Goal: Task Accomplishment & Management: Manage account settings

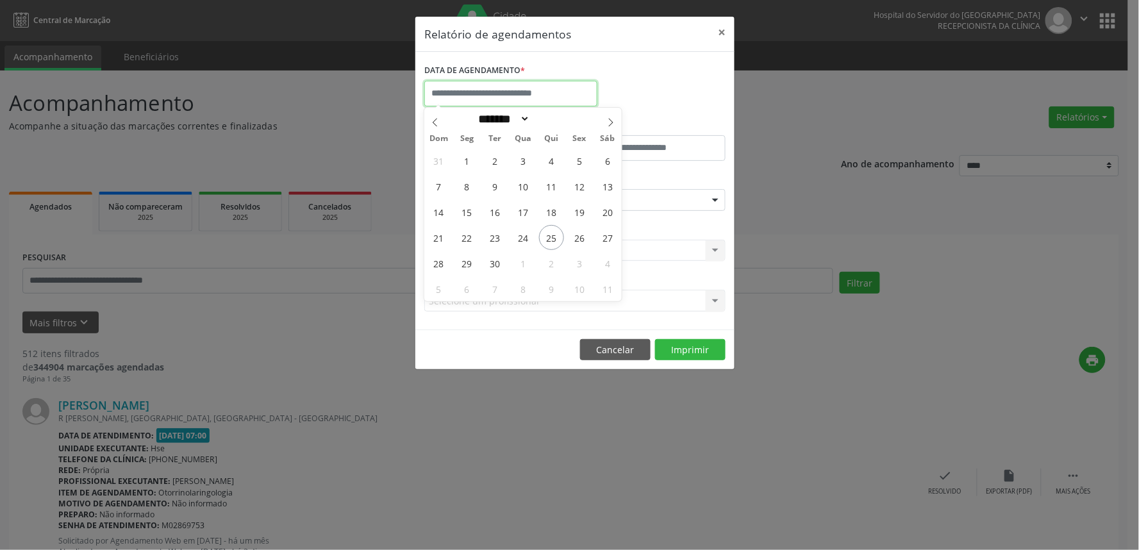
click at [560, 90] on input "text" at bounding box center [510, 94] width 173 height 26
click at [550, 238] on span "25" at bounding box center [551, 237] width 25 height 25
type input "**********"
click at [550, 238] on span "25" at bounding box center [551, 237] width 25 height 25
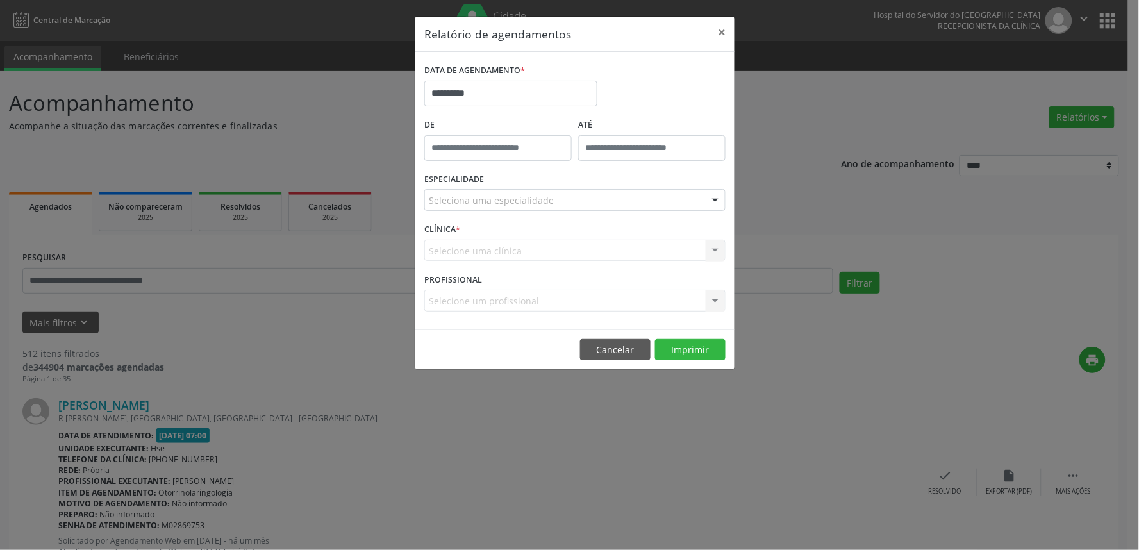
click at [716, 199] on div at bounding box center [715, 201] width 19 height 22
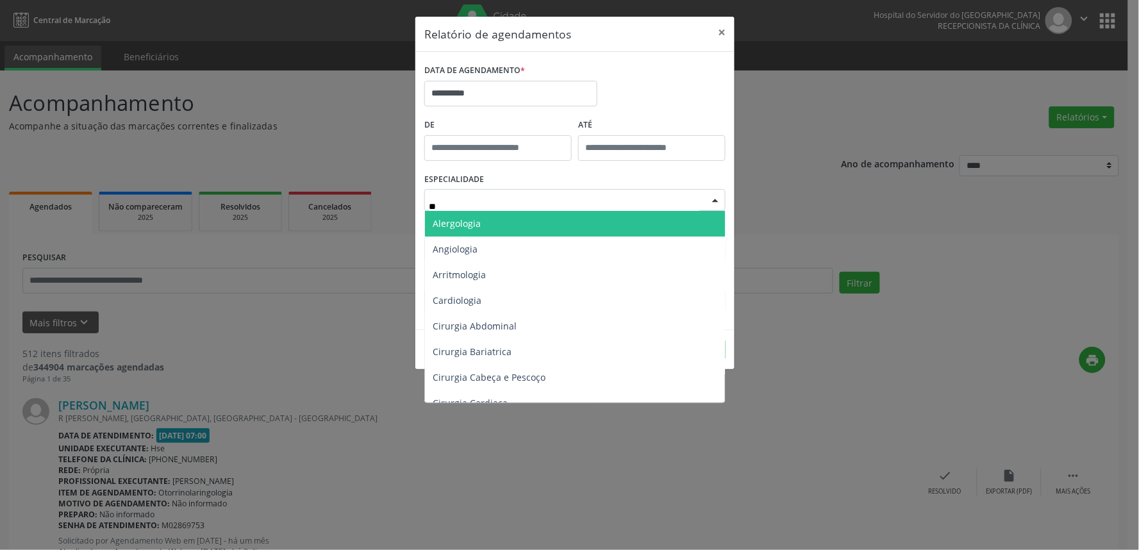
type input "***"
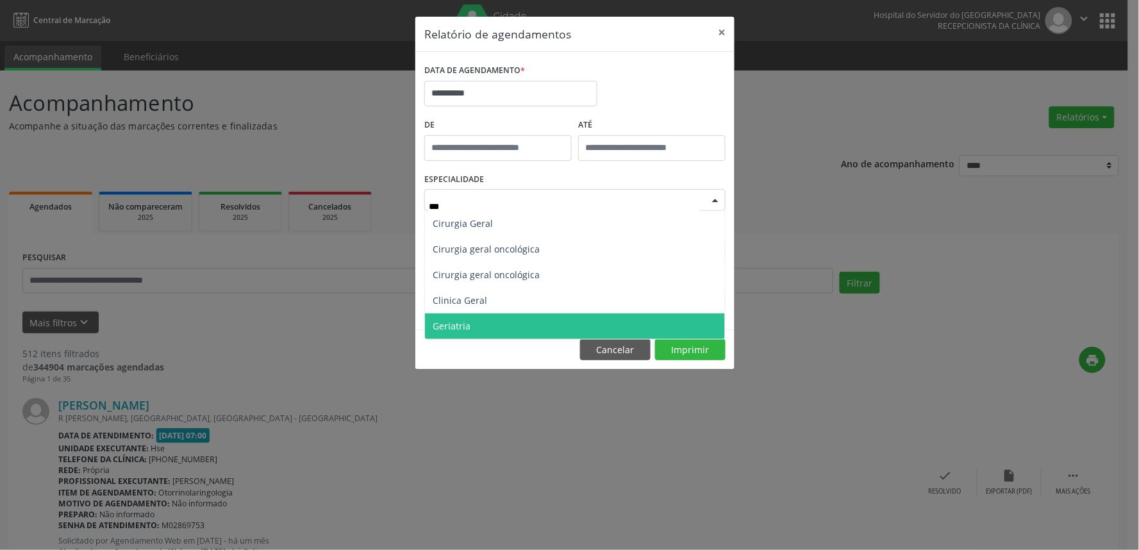
click at [460, 324] on span "Geriatria" at bounding box center [452, 326] width 38 height 12
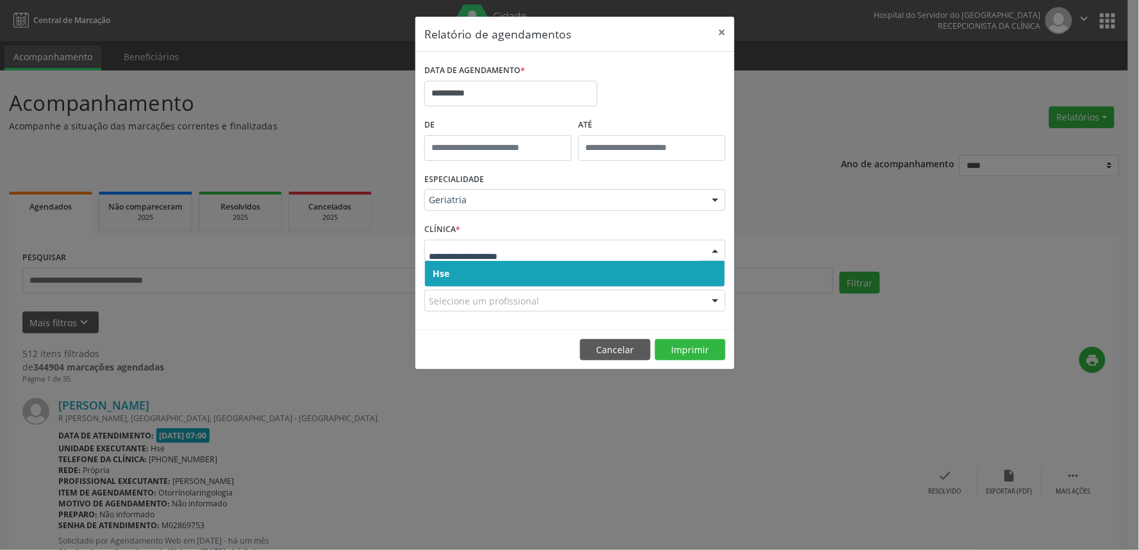
click at [716, 245] on div at bounding box center [715, 251] width 19 height 22
click at [707, 274] on span "Hse" at bounding box center [575, 274] width 300 height 26
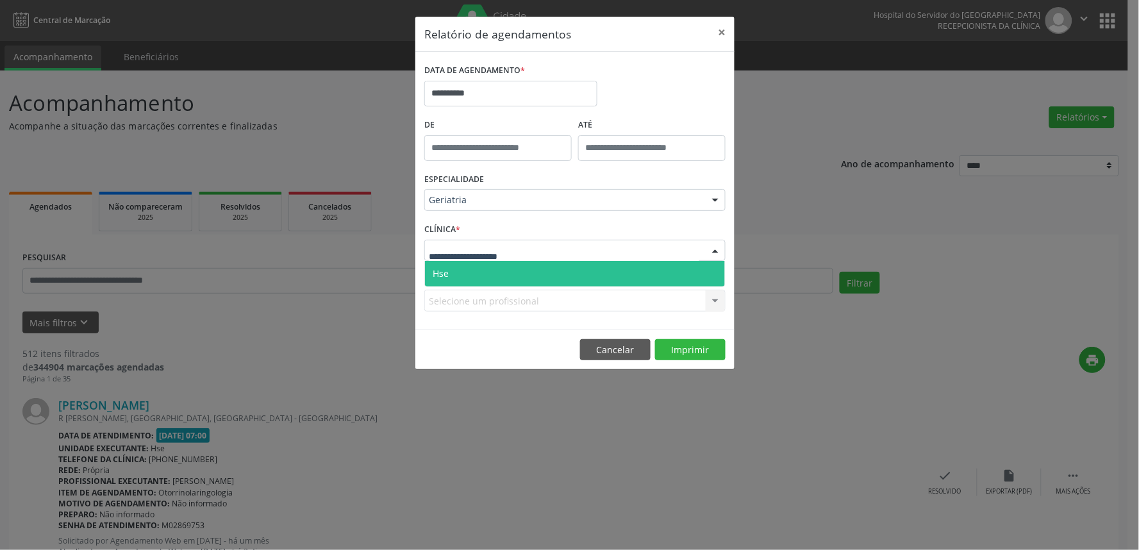
click at [715, 252] on div at bounding box center [715, 251] width 19 height 22
click at [711, 274] on span "Hse" at bounding box center [575, 274] width 300 height 26
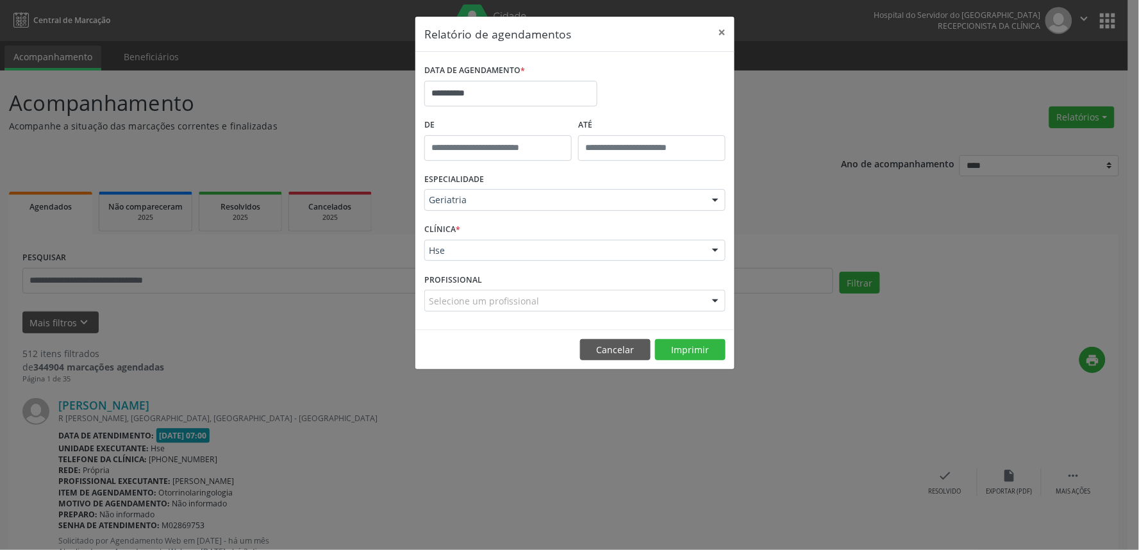
click at [719, 301] on div at bounding box center [715, 301] width 19 height 22
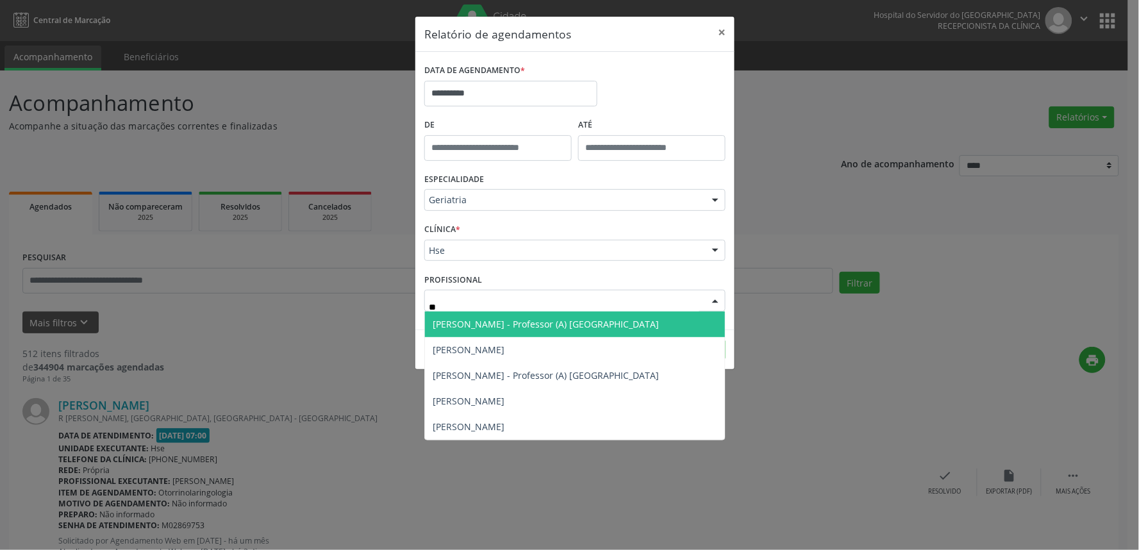
type input "***"
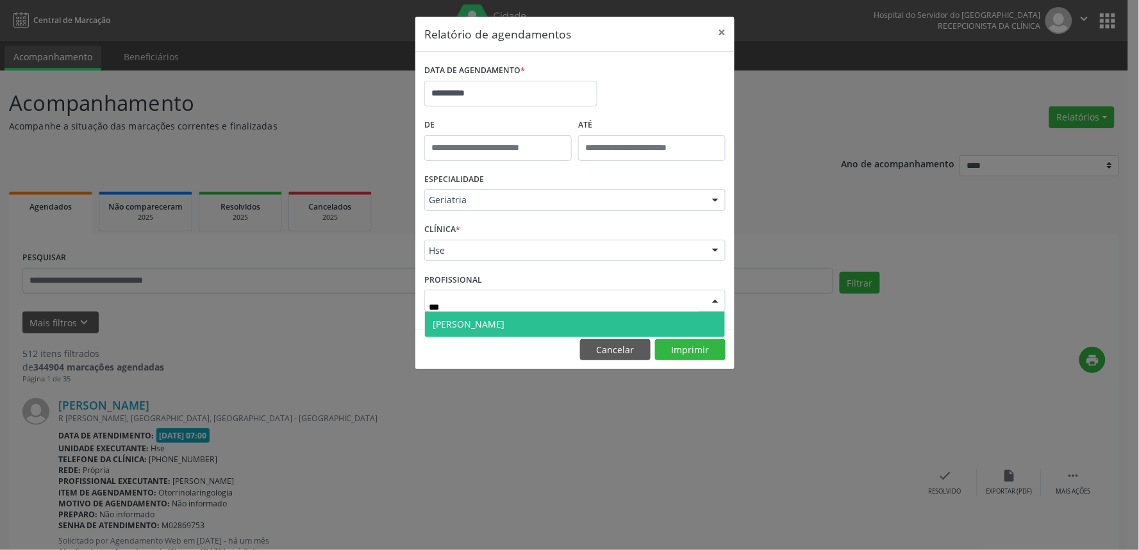
click at [504, 319] on span "[PERSON_NAME]" at bounding box center [469, 324] width 72 height 12
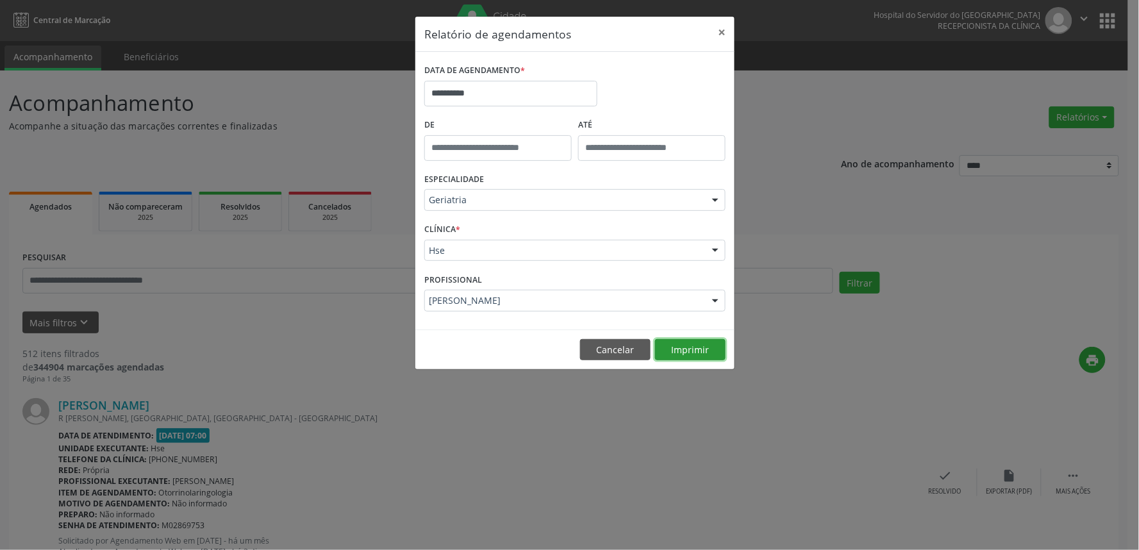
click at [705, 349] on button "Imprimir" at bounding box center [690, 350] width 70 height 22
click at [726, 33] on button "×" at bounding box center [722, 32] width 26 height 31
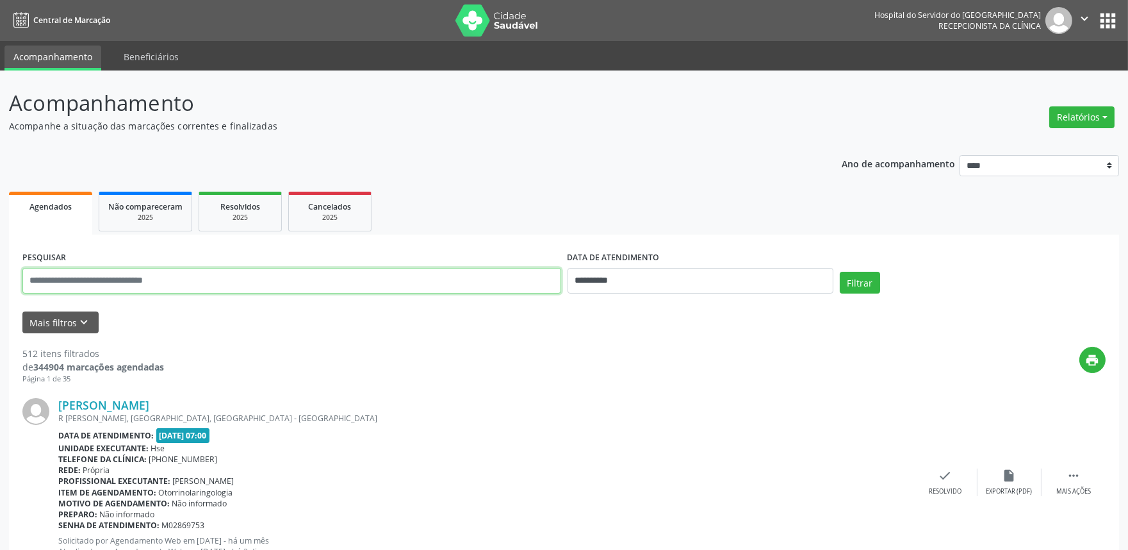
click at [406, 283] on input "text" at bounding box center [291, 281] width 539 height 26
type input "**********"
click at [590, 289] on input "**********" at bounding box center [701, 281] width 266 height 26
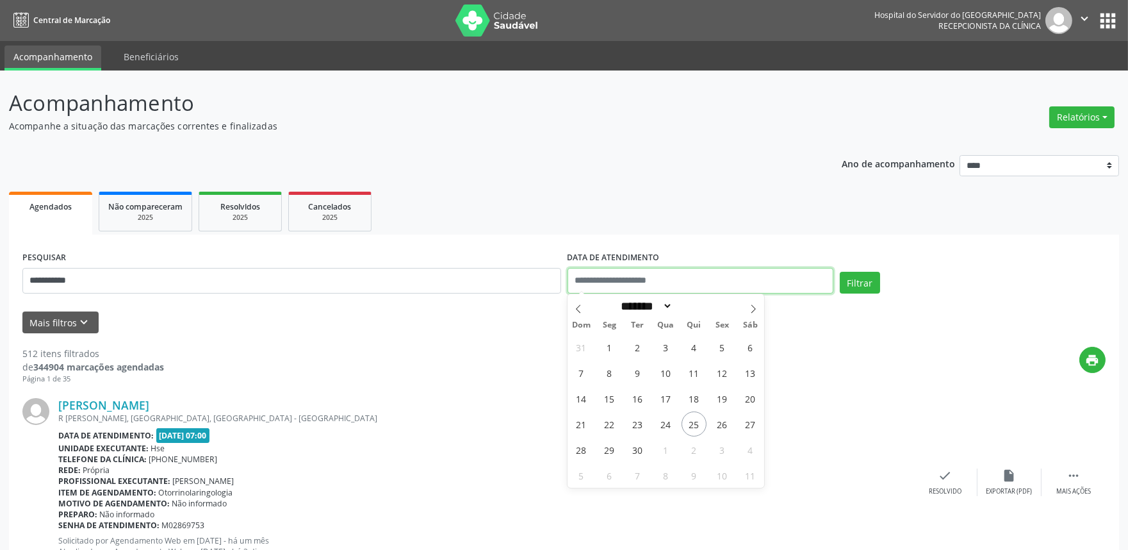
click at [840, 272] on button "Filtrar" at bounding box center [860, 283] width 40 height 22
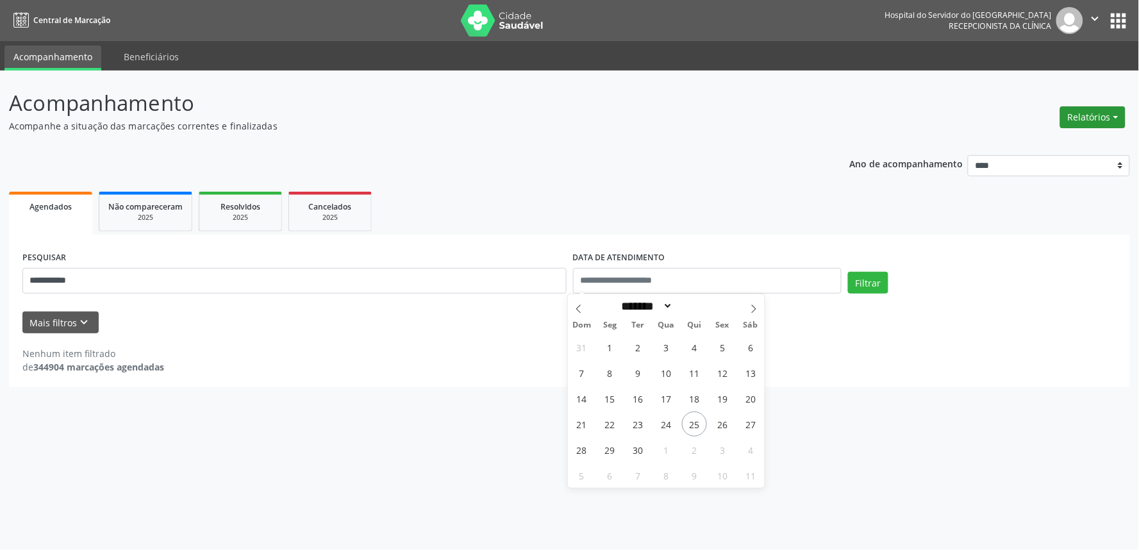
click at [1083, 109] on button "Relatórios" at bounding box center [1092, 117] width 65 height 22
click at [1058, 132] on ul "Agendamentos Procedimentos realizados" at bounding box center [1056, 153] width 139 height 46
click at [1054, 138] on link "Agendamentos" at bounding box center [1056, 144] width 138 height 18
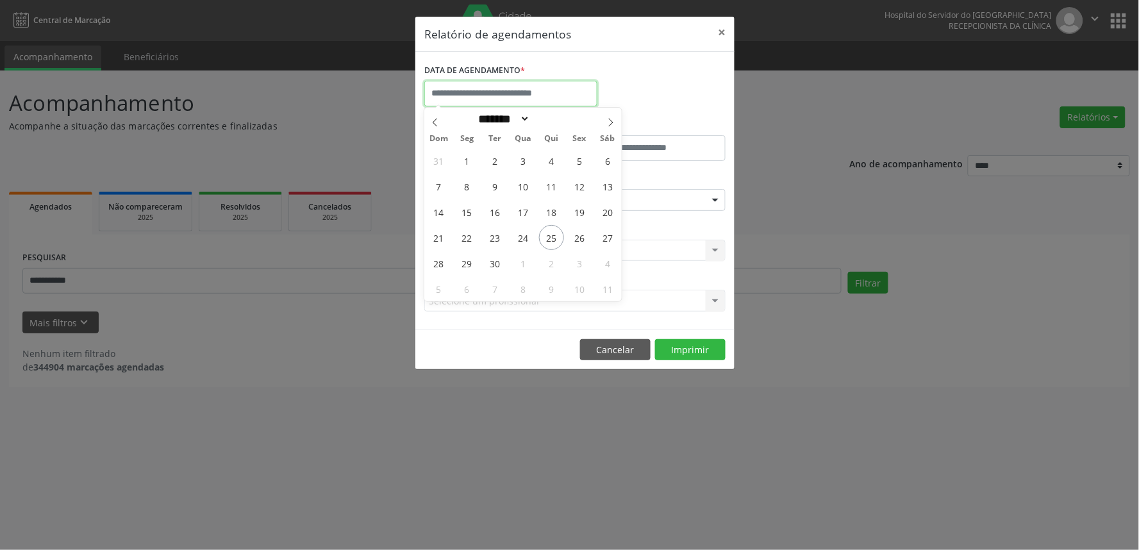
click at [516, 90] on input "text" at bounding box center [510, 94] width 173 height 26
click at [547, 233] on span "25" at bounding box center [551, 237] width 25 height 25
type input "**********"
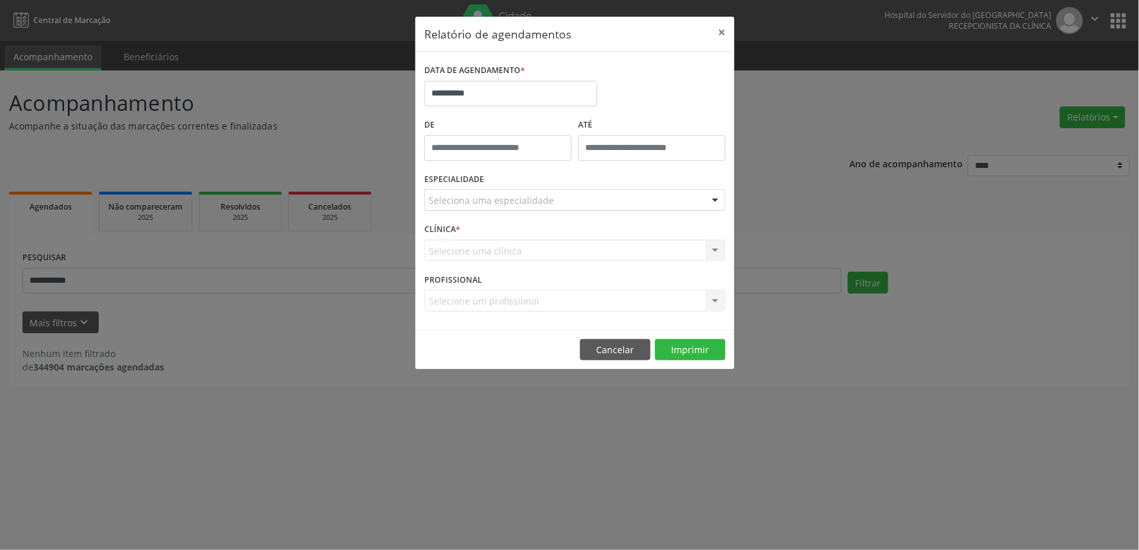
click at [575, 199] on div "Seleciona uma especialidade" at bounding box center [574, 200] width 301 height 22
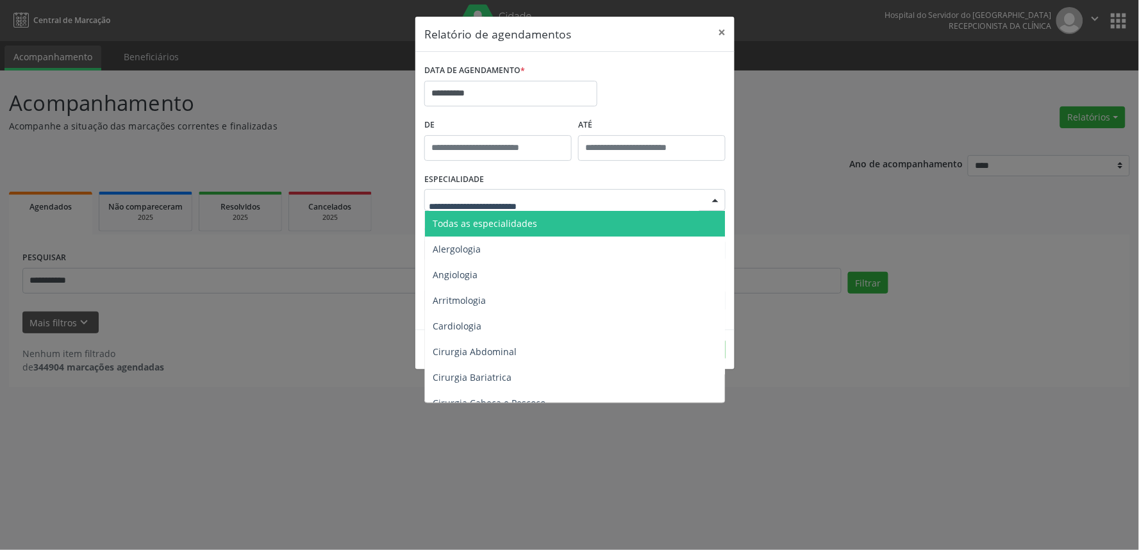
click at [568, 226] on span "Todas as especialidades" at bounding box center [576, 224] width 302 height 26
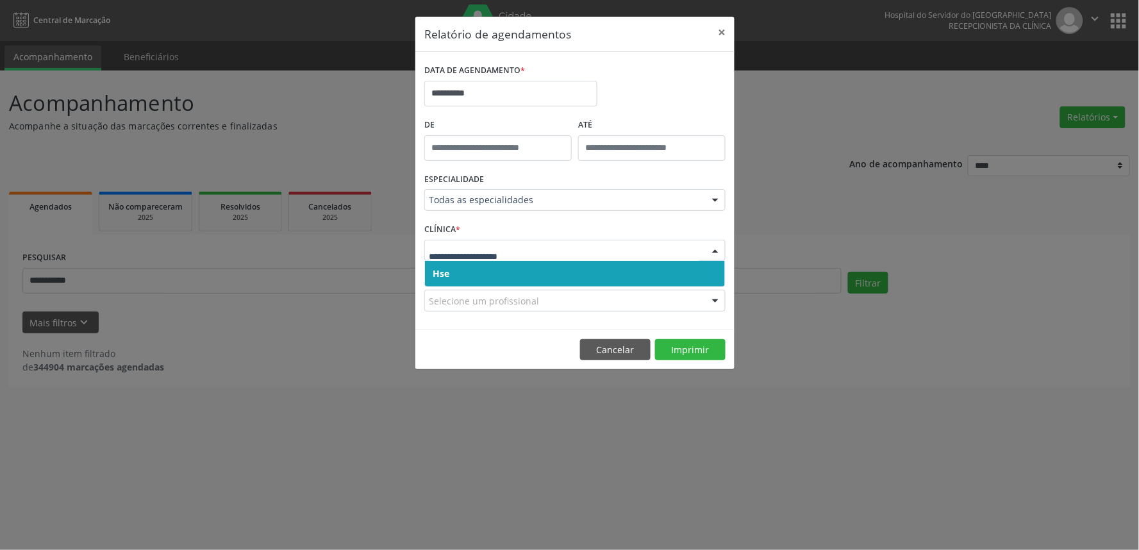
click at [550, 258] on div at bounding box center [574, 251] width 301 height 22
click at [541, 271] on span "Hse" at bounding box center [575, 274] width 300 height 26
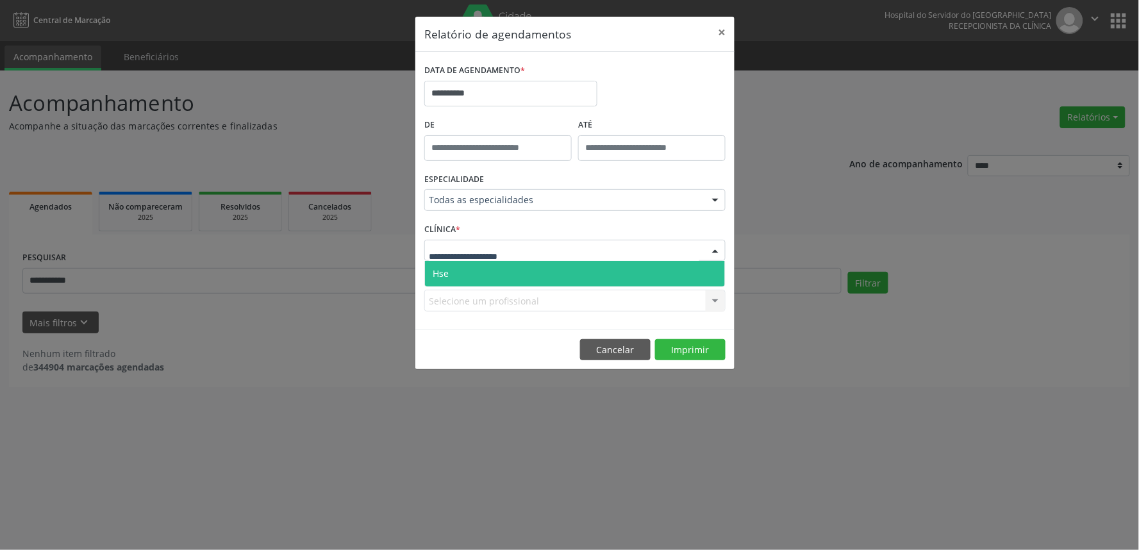
click at [567, 246] on div at bounding box center [574, 251] width 301 height 22
click at [549, 281] on span "Hse" at bounding box center [575, 274] width 300 height 26
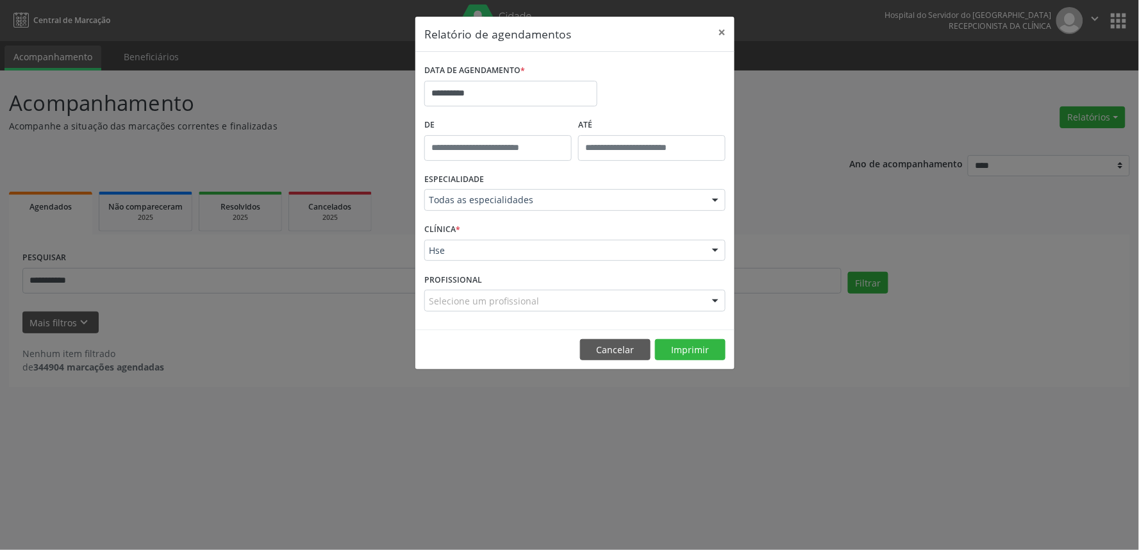
click at [549, 301] on div "Selecione um profissional" at bounding box center [574, 301] width 301 height 22
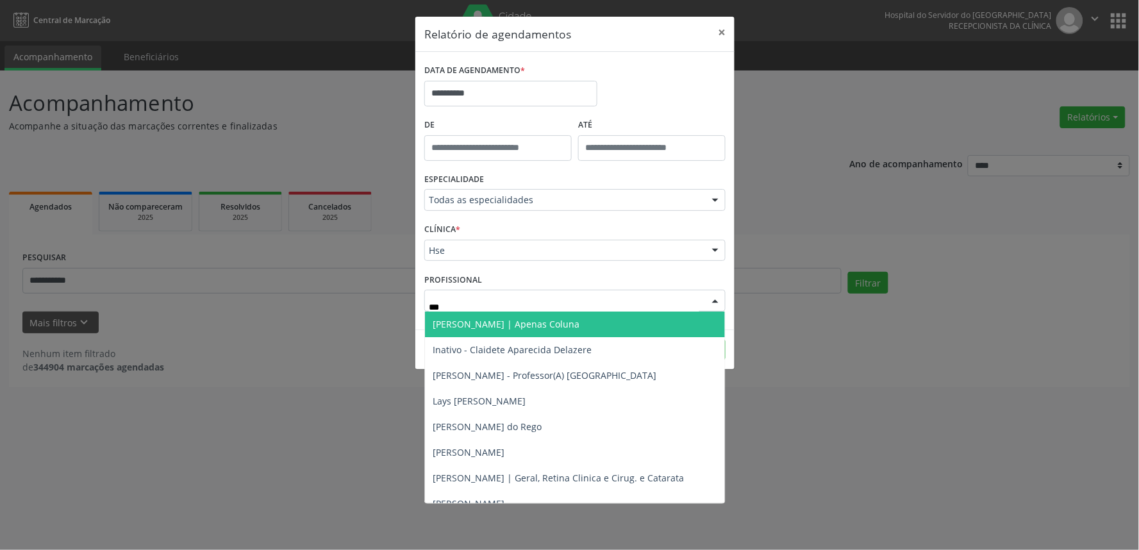
type input "****"
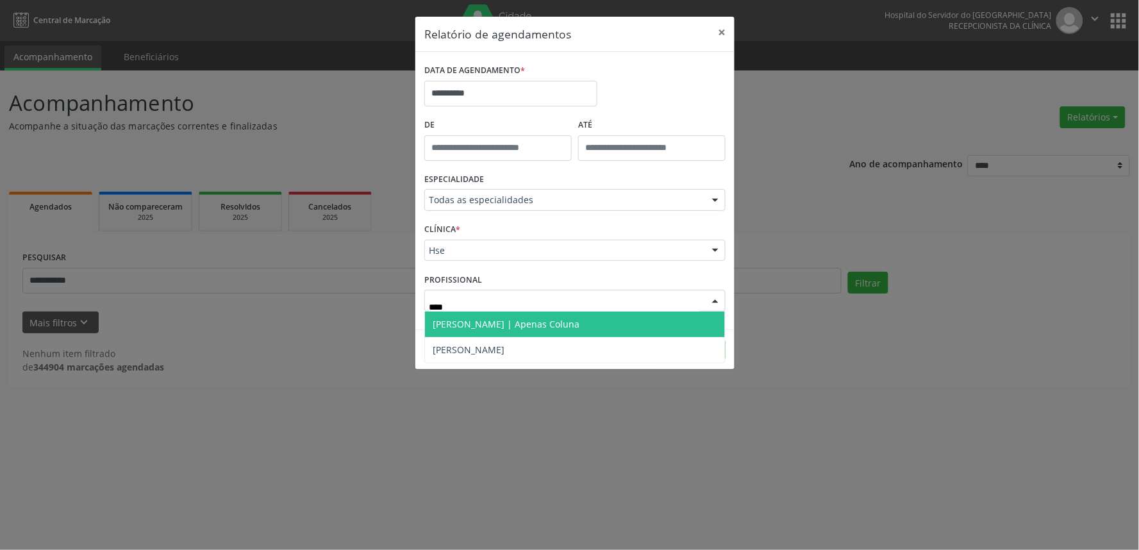
click at [555, 329] on span "[PERSON_NAME] | Apenas Coluna" at bounding box center [506, 324] width 147 height 12
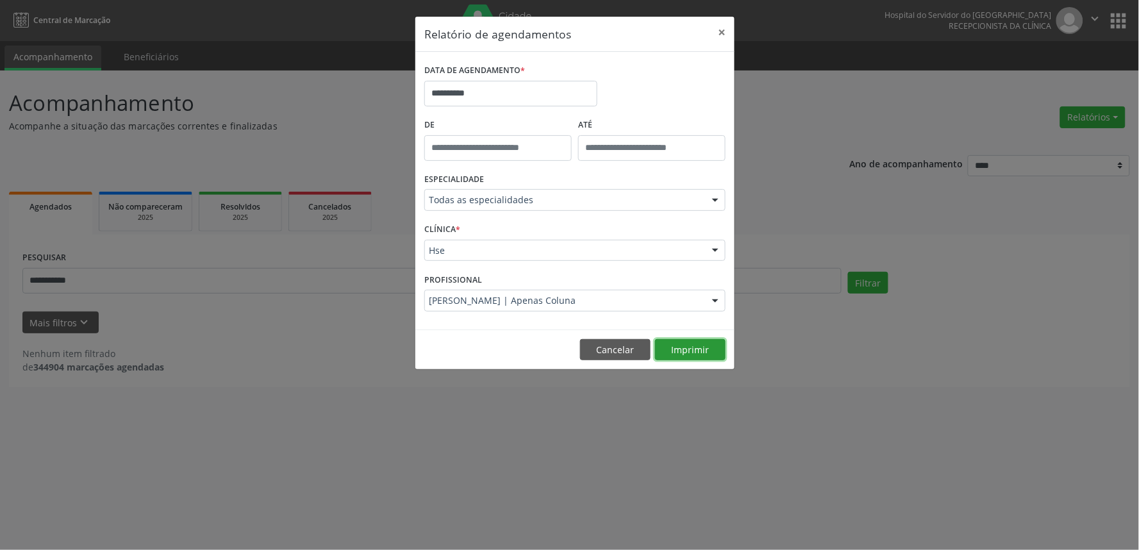
click at [690, 347] on button "Imprimir" at bounding box center [690, 350] width 70 height 22
click at [726, 29] on button "×" at bounding box center [722, 32] width 26 height 31
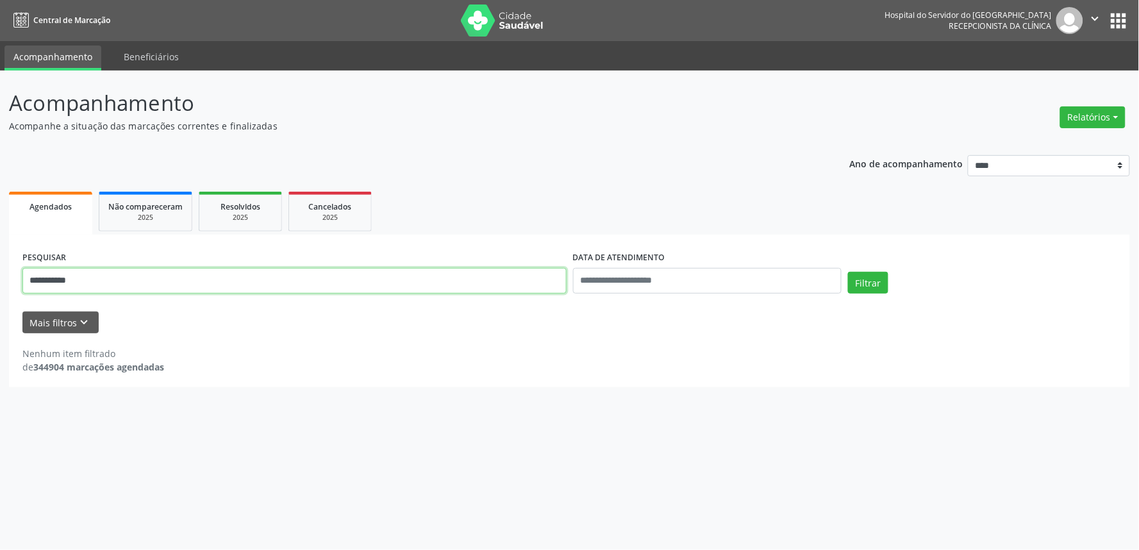
drag, startPoint x: 268, startPoint y: 286, endPoint x: 11, endPoint y: 274, distance: 257.3
click at [11, 274] on div "**********" at bounding box center [569, 311] width 1121 height 153
type input "**********"
click at [848, 272] on button "Filtrar" at bounding box center [868, 283] width 40 height 22
drag, startPoint x: 108, startPoint y: 285, endPoint x: 0, endPoint y: 292, distance: 107.9
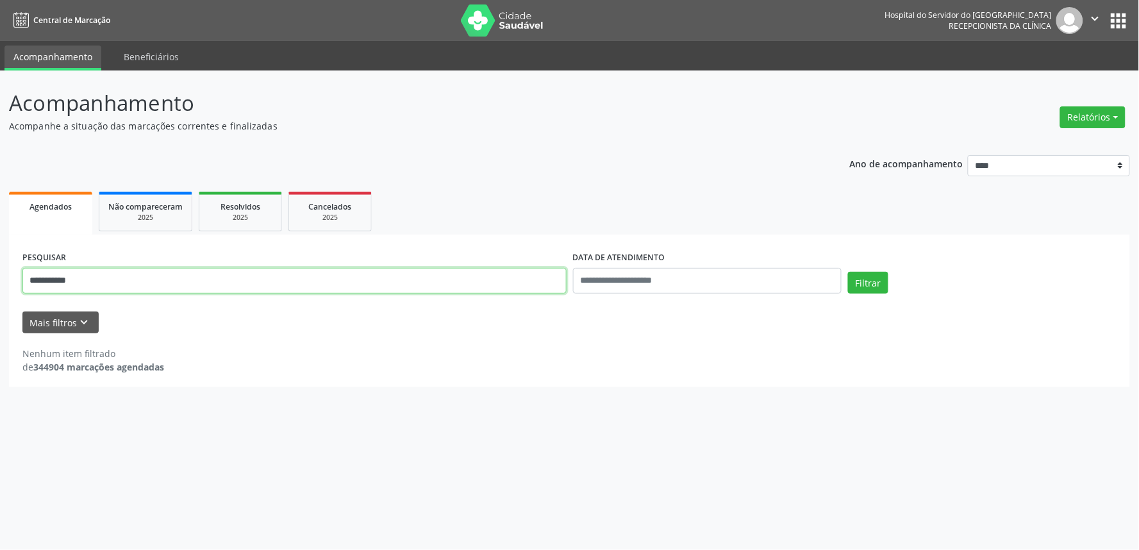
click at [0, 292] on div "**********" at bounding box center [569, 309] width 1139 height 479
type input "**********"
click at [848, 272] on button "Filtrar" at bounding box center [868, 283] width 40 height 22
drag, startPoint x: 205, startPoint y: 288, endPoint x: 0, endPoint y: 273, distance: 205.6
click at [0, 273] on div "**********" at bounding box center [569, 309] width 1139 height 479
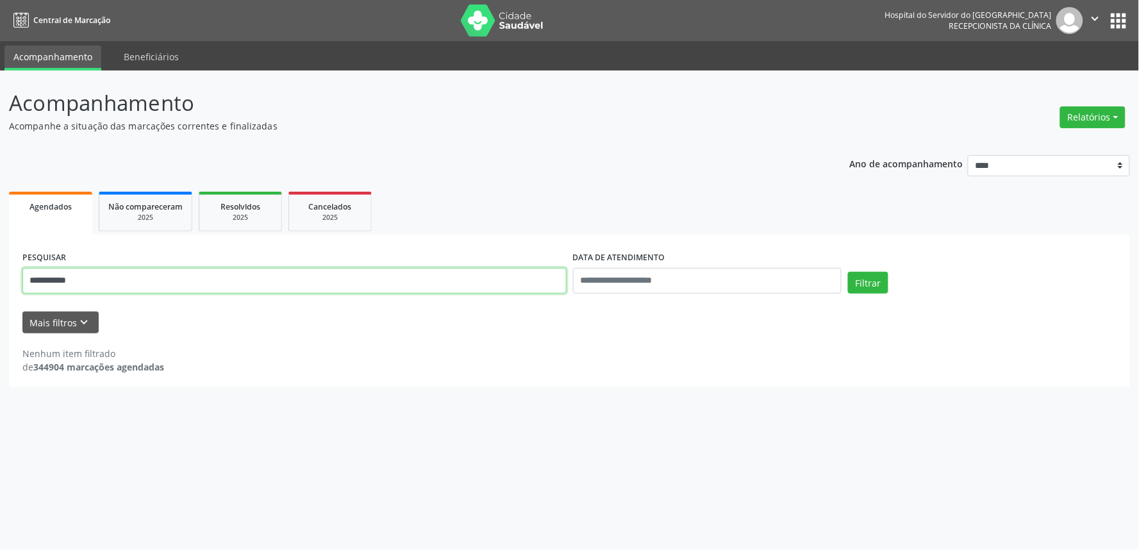
type input "**********"
click at [848, 272] on button "Filtrar" at bounding box center [868, 283] width 40 height 22
click at [24, 283] on input "**********" at bounding box center [294, 281] width 544 height 26
click at [1100, 119] on button "Relatórios" at bounding box center [1092, 117] width 65 height 22
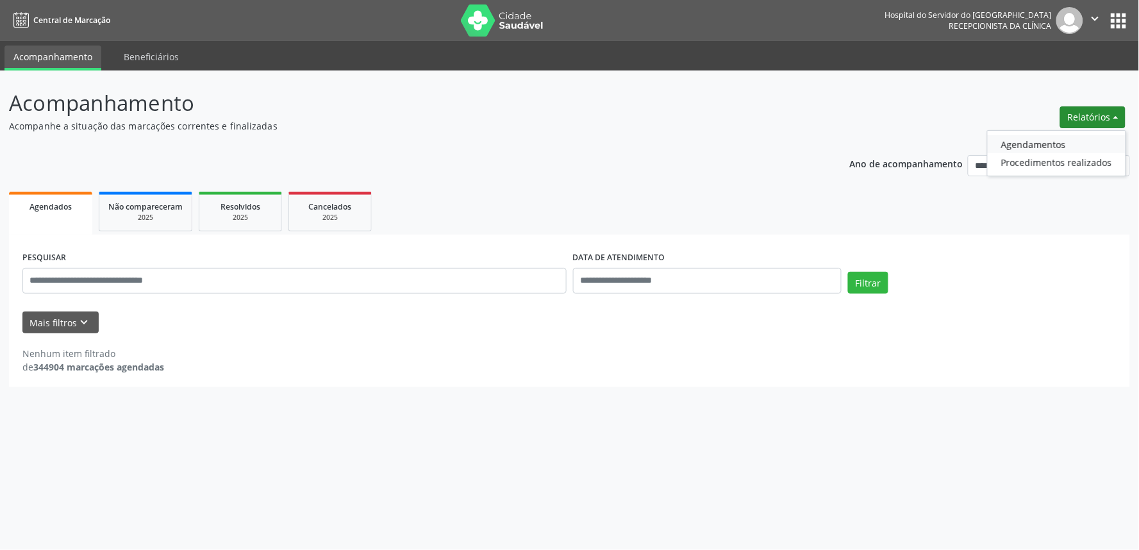
click at [1071, 138] on link "Agendamentos" at bounding box center [1056, 144] width 138 height 18
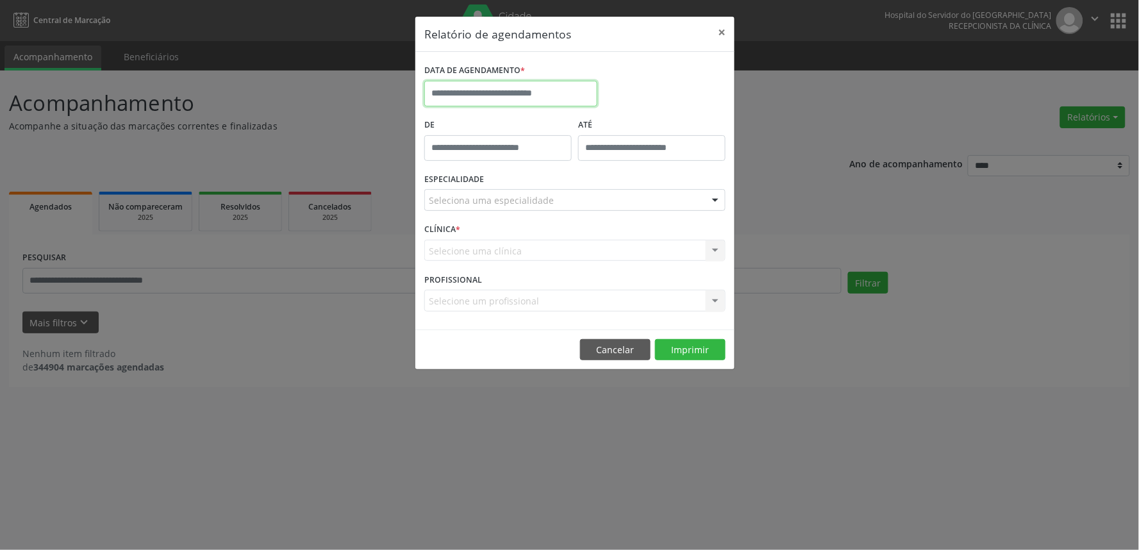
click at [542, 98] on input "text" at bounding box center [510, 94] width 173 height 26
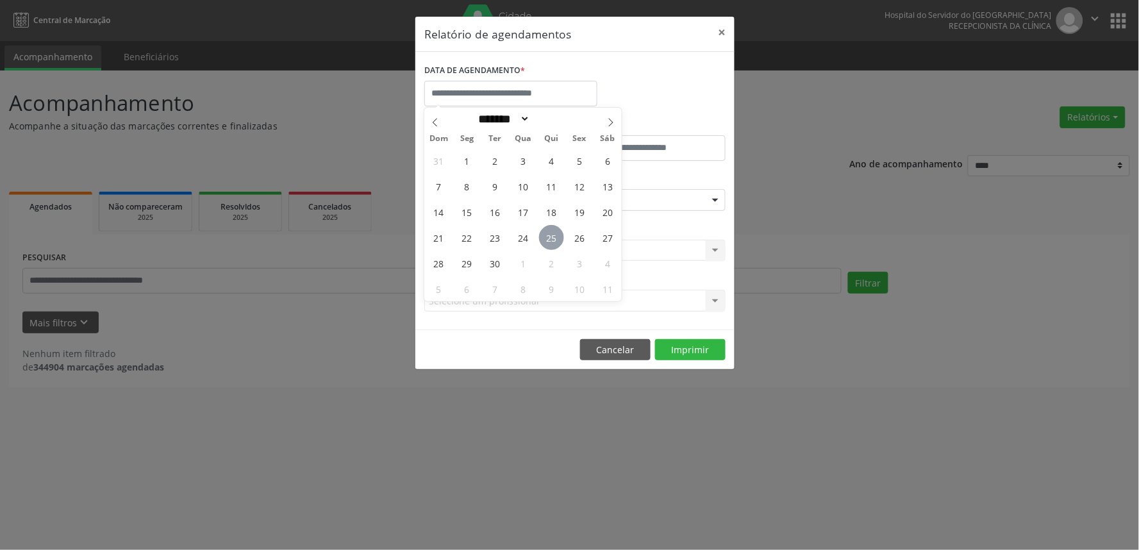
click at [556, 246] on span "25" at bounding box center [551, 237] width 25 height 25
type input "**********"
click at [556, 246] on span "25" at bounding box center [551, 237] width 25 height 25
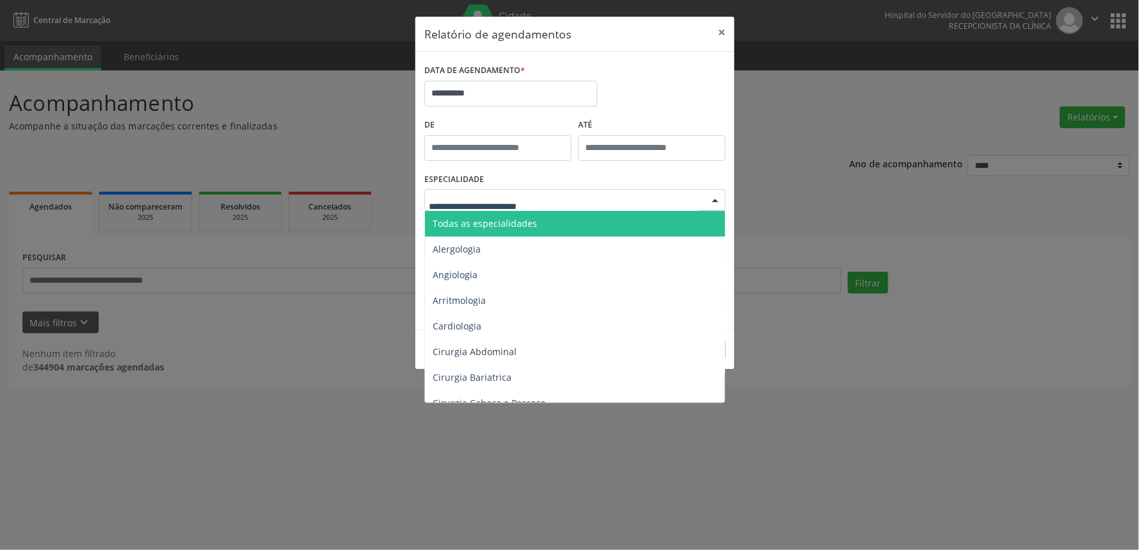
click at [502, 220] on span "Todas as especialidades" at bounding box center [485, 223] width 104 height 12
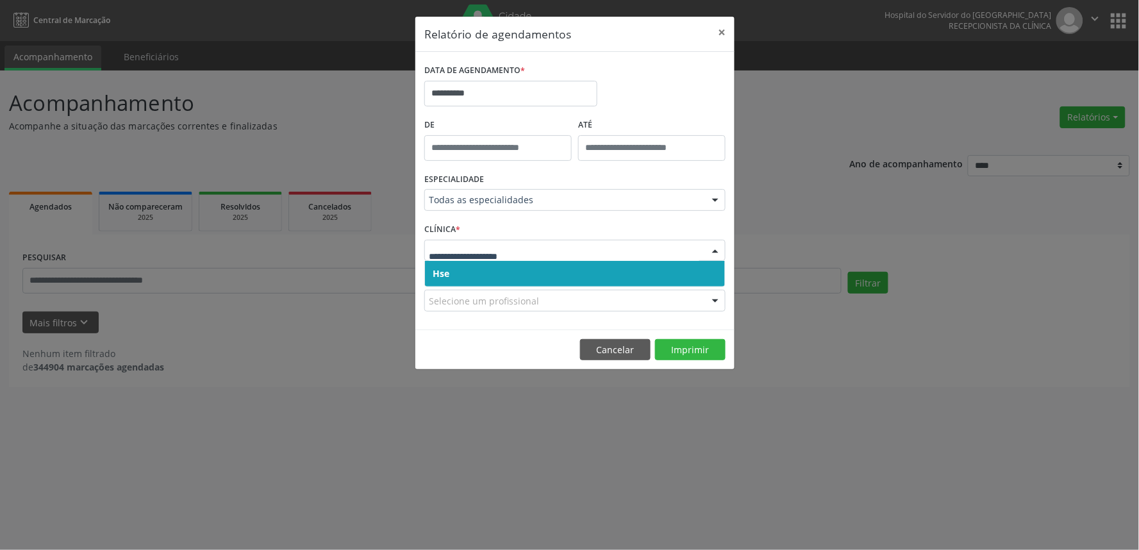
click at [539, 272] on span "Hse" at bounding box center [575, 274] width 300 height 26
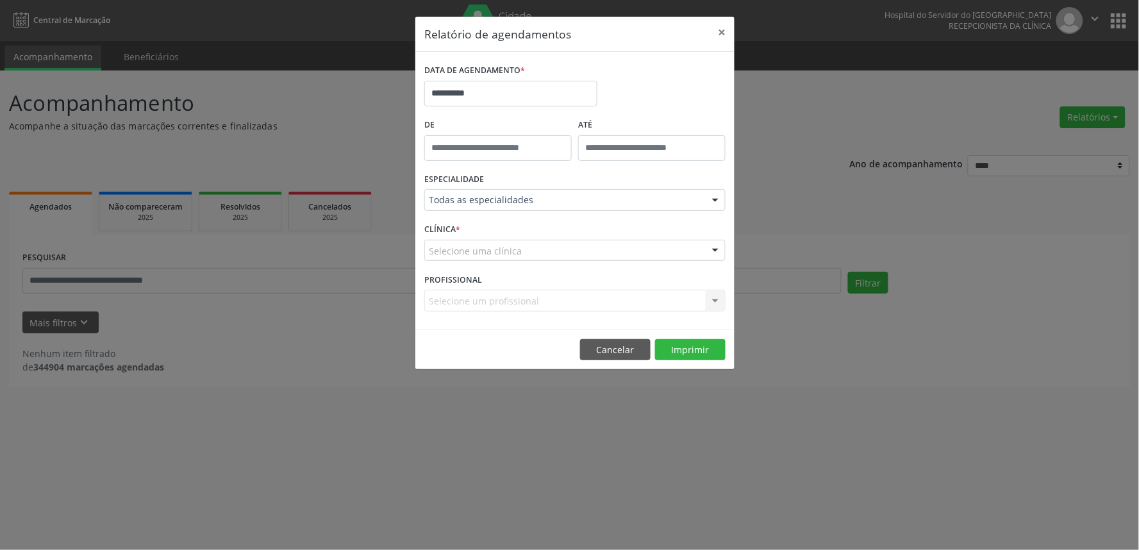
click at [552, 251] on div "Selecione uma clínica" at bounding box center [574, 251] width 301 height 22
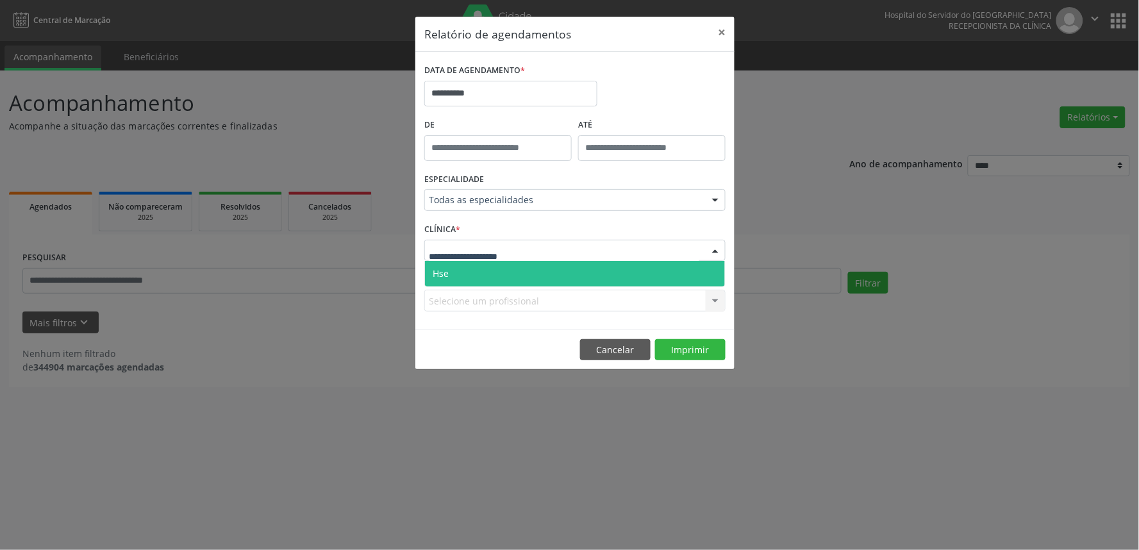
click at [552, 273] on span "Hse" at bounding box center [575, 274] width 300 height 26
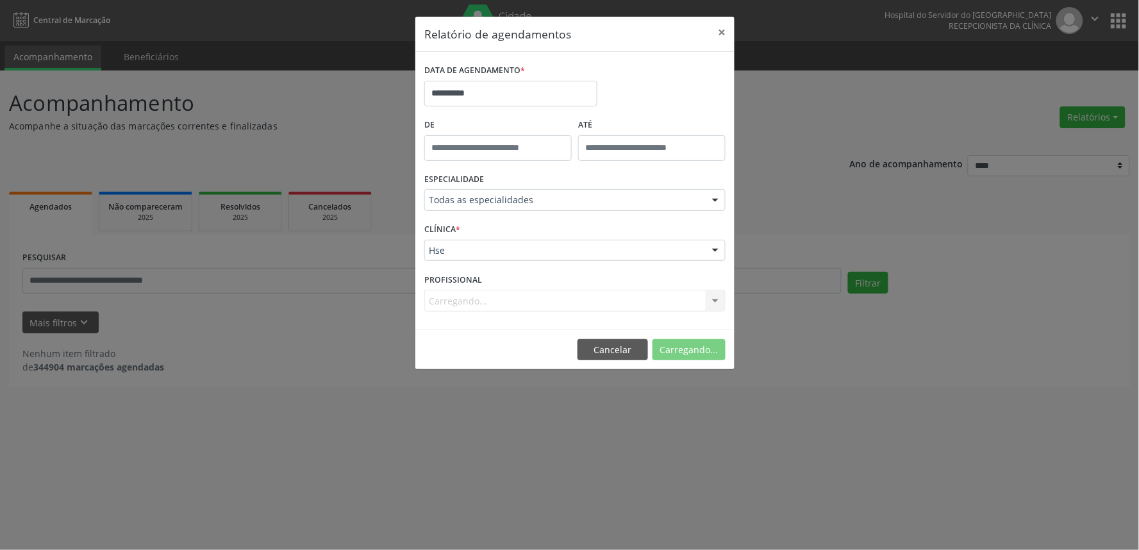
click at [548, 299] on div "Carregando... Todos os profissionais Adalberto Aguiar Interaminense Junior Adri…" at bounding box center [574, 301] width 301 height 22
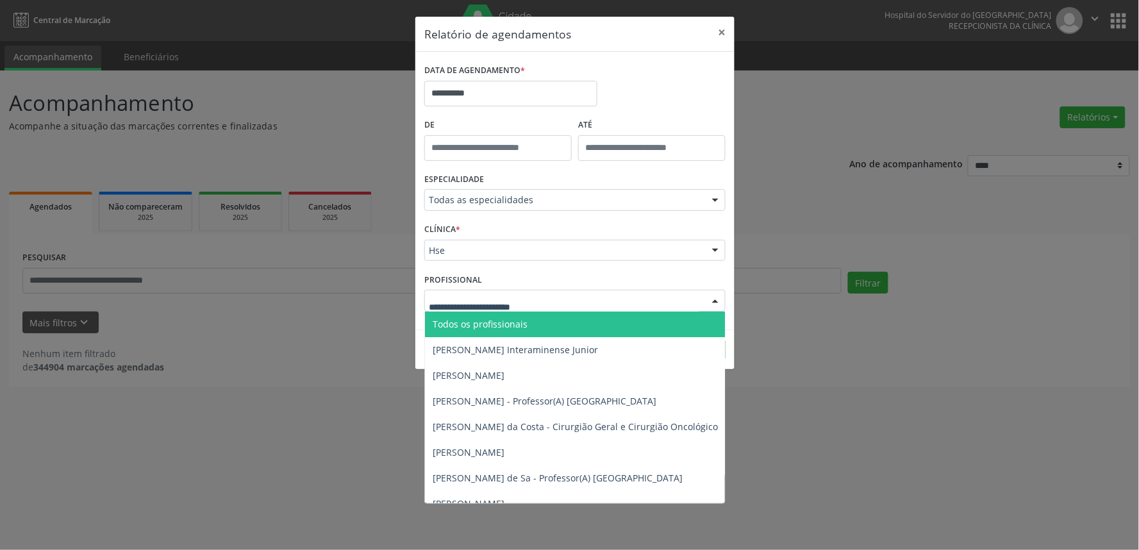
click at [548, 299] on div at bounding box center [574, 301] width 301 height 22
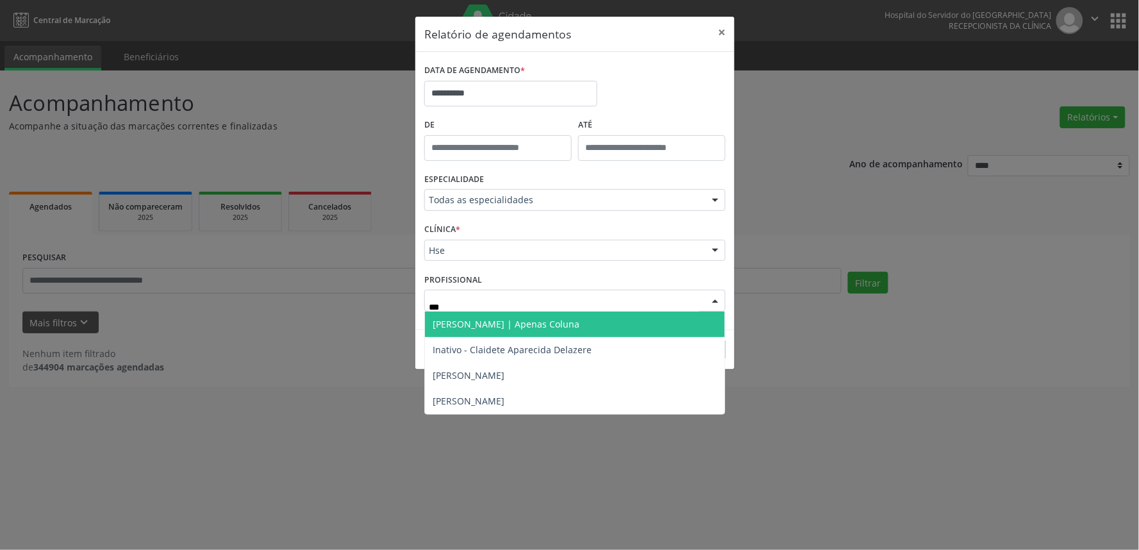
type input "****"
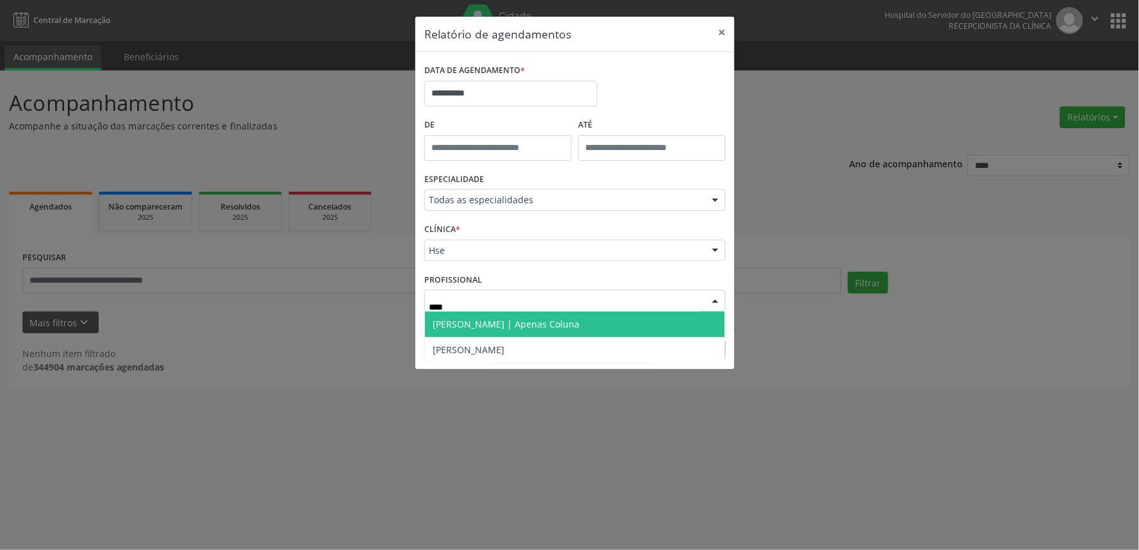
click at [561, 327] on span "[PERSON_NAME] | Apenas Coluna" at bounding box center [506, 324] width 147 height 12
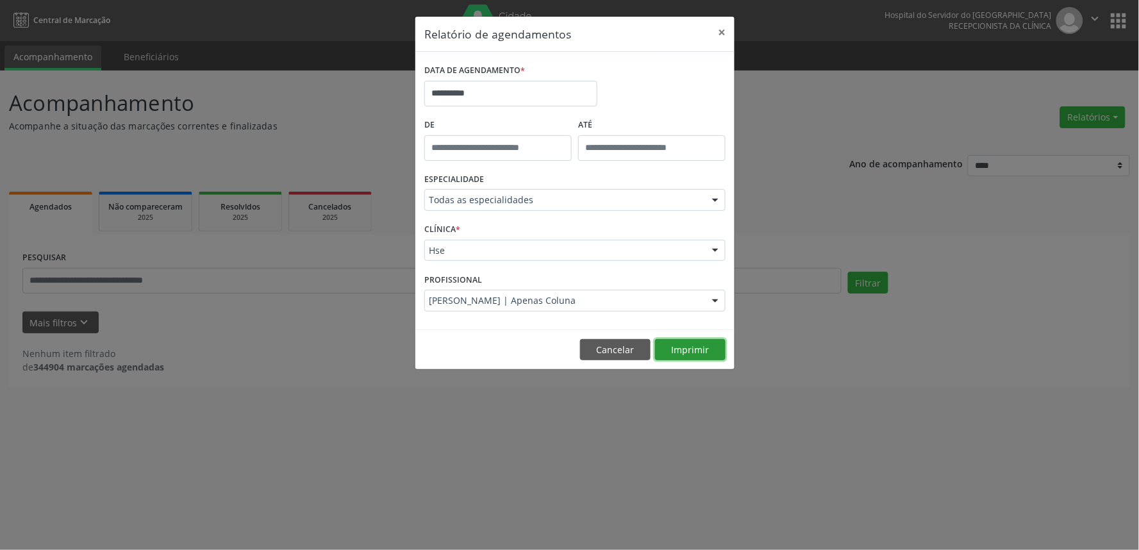
click at [687, 350] on button "Imprimir" at bounding box center [690, 350] width 70 height 22
click at [721, 29] on button "×" at bounding box center [722, 32] width 26 height 31
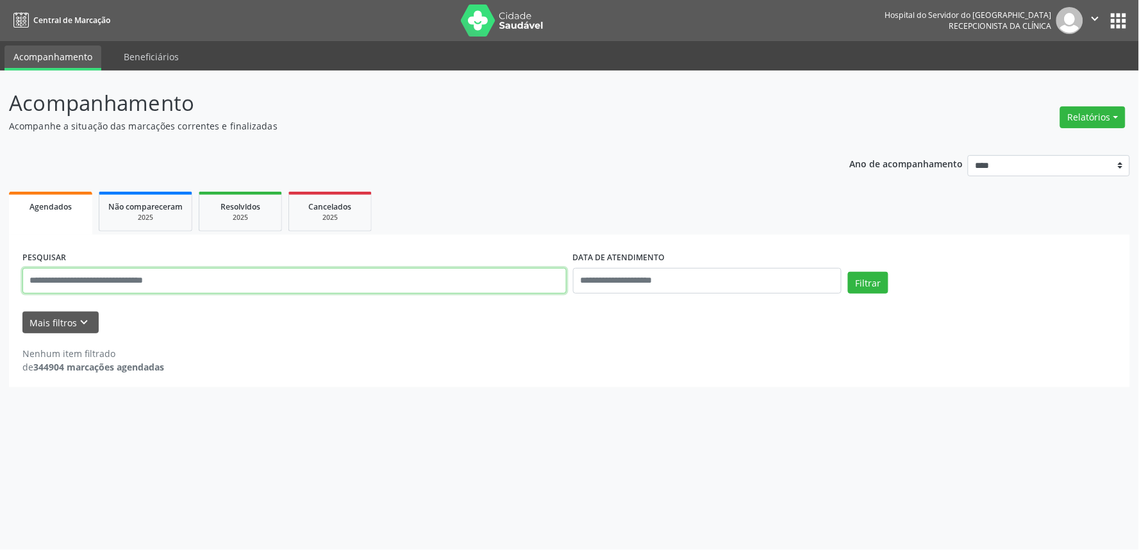
click at [329, 280] on input "text" at bounding box center [294, 281] width 544 height 26
type input "**********"
click at [848, 272] on button "Filtrar" at bounding box center [868, 283] width 40 height 22
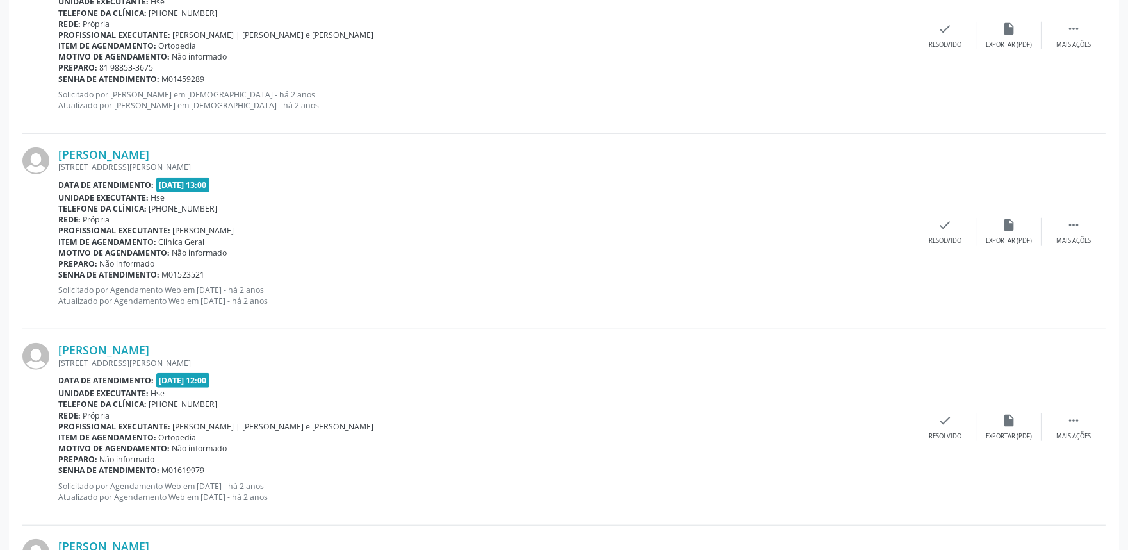
scroll to position [2828, 0]
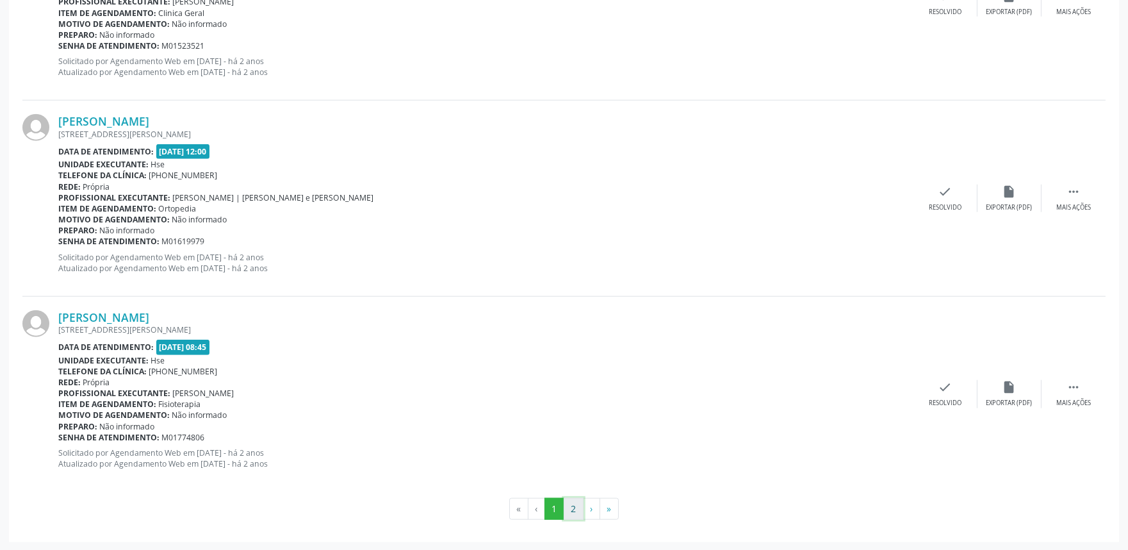
click at [575, 509] on button "2" at bounding box center [574, 509] width 20 height 22
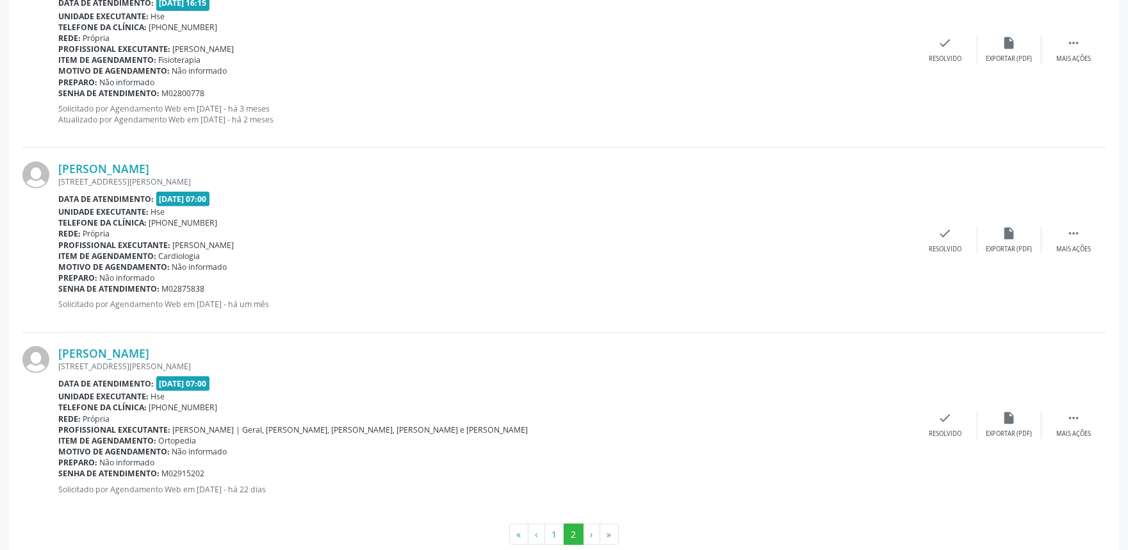
scroll to position [1240, 0]
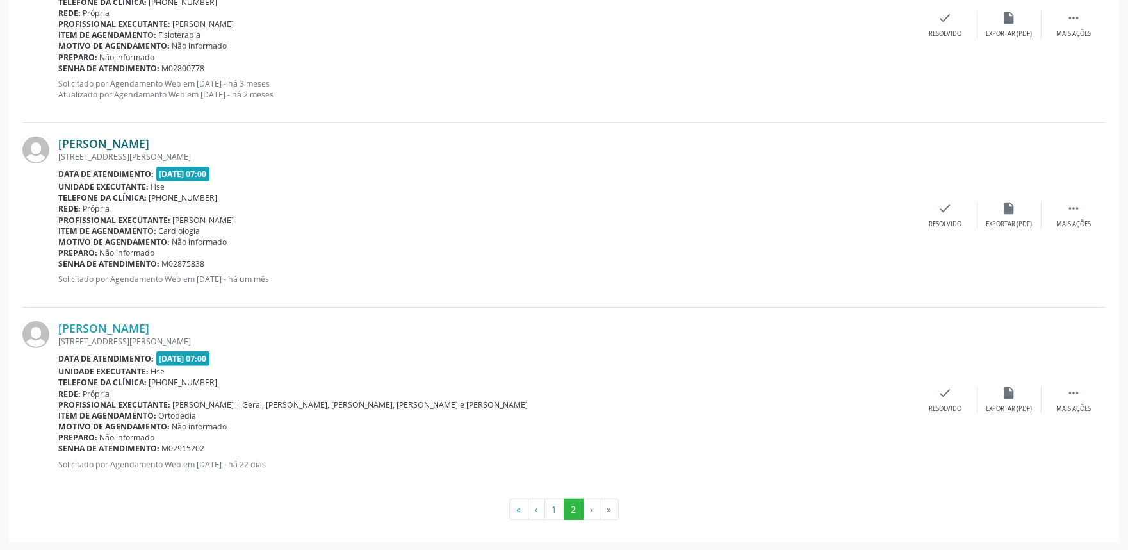
click at [149, 143] on link "Maria de Fatima da Cruz Santos" at bounding box center [103, 143] width 91 height 14
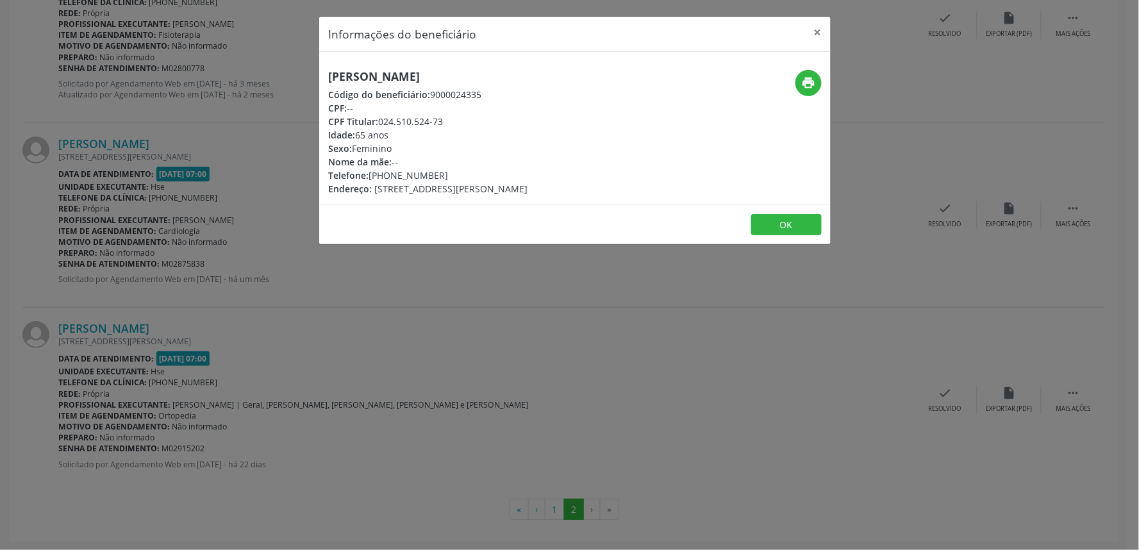
drag, startPoint x: 304, startPoint y: 122, endPoint x: 306, endPoint y: 146, distance: 24.4
click at [810, 33] on button "×" at bounding box center [818, 32] width 26 height 31
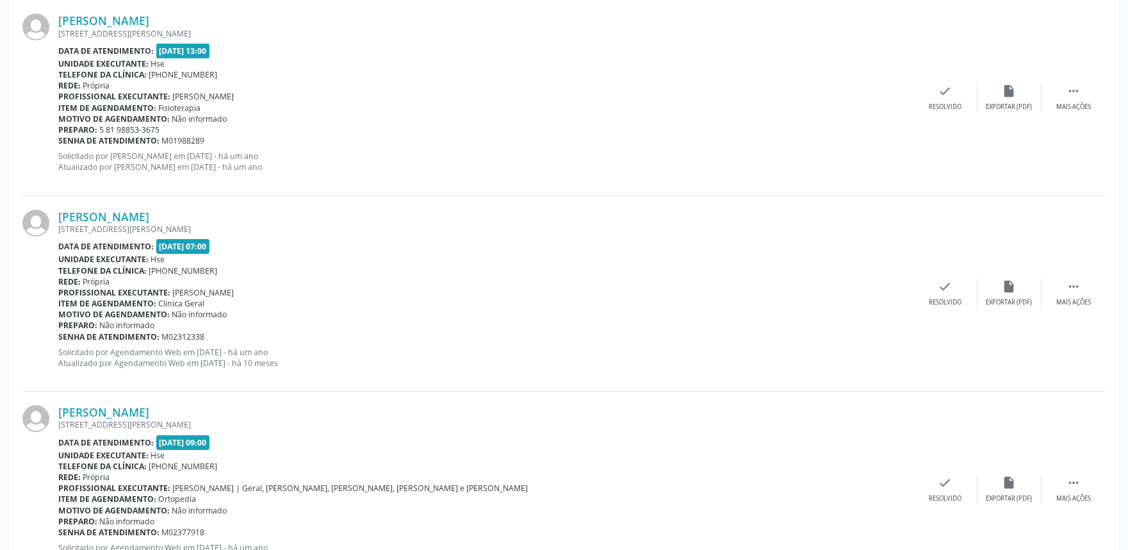
scroll to position [244, 0]
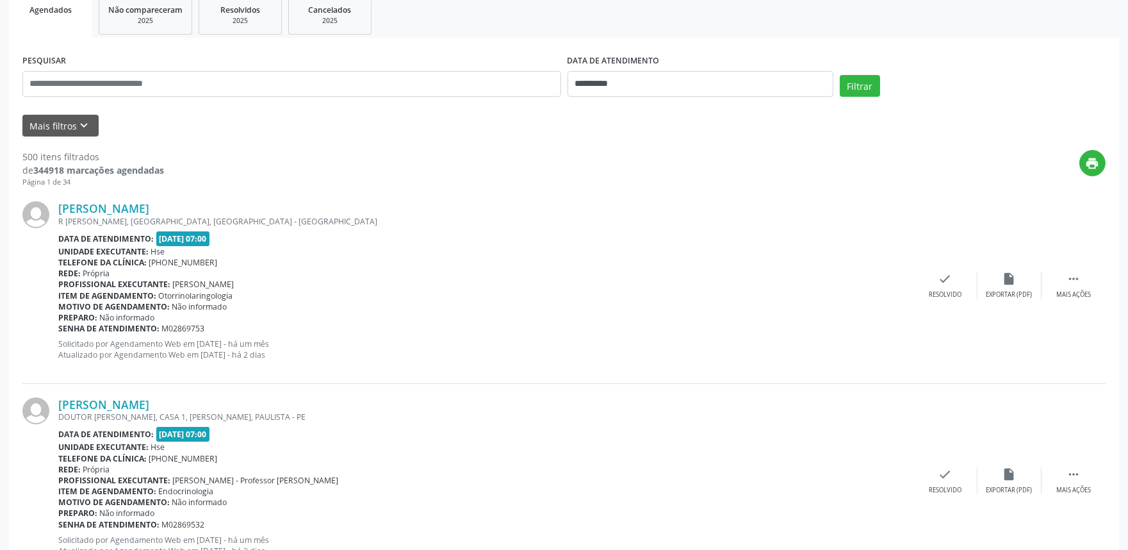
scroll to position [172, 0]
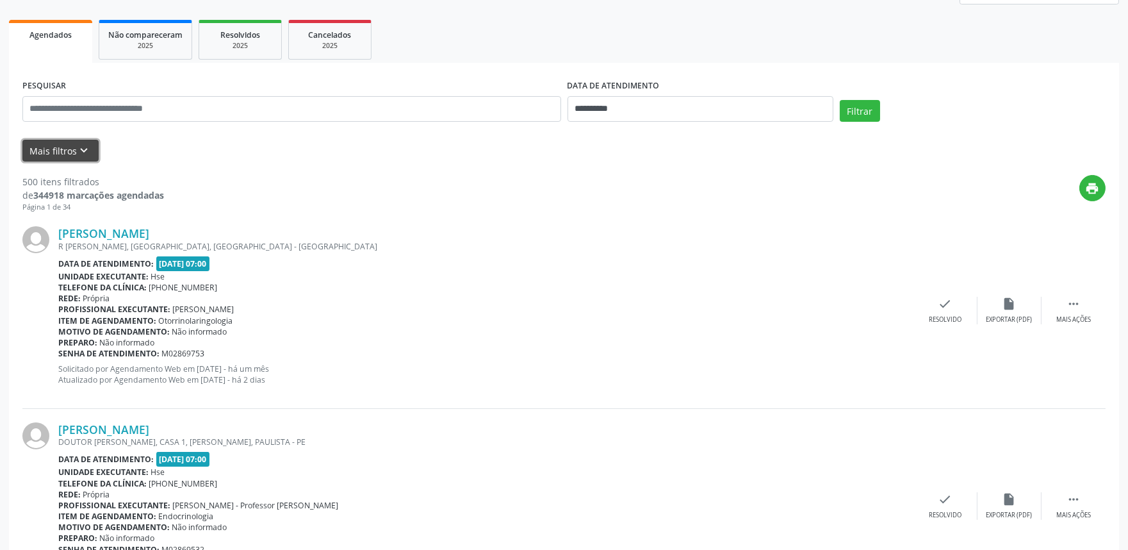
click at [54, 142] on button "Mais filtros keyboard_arrow_down" at bounding box center [60, 151] width 76 height 22
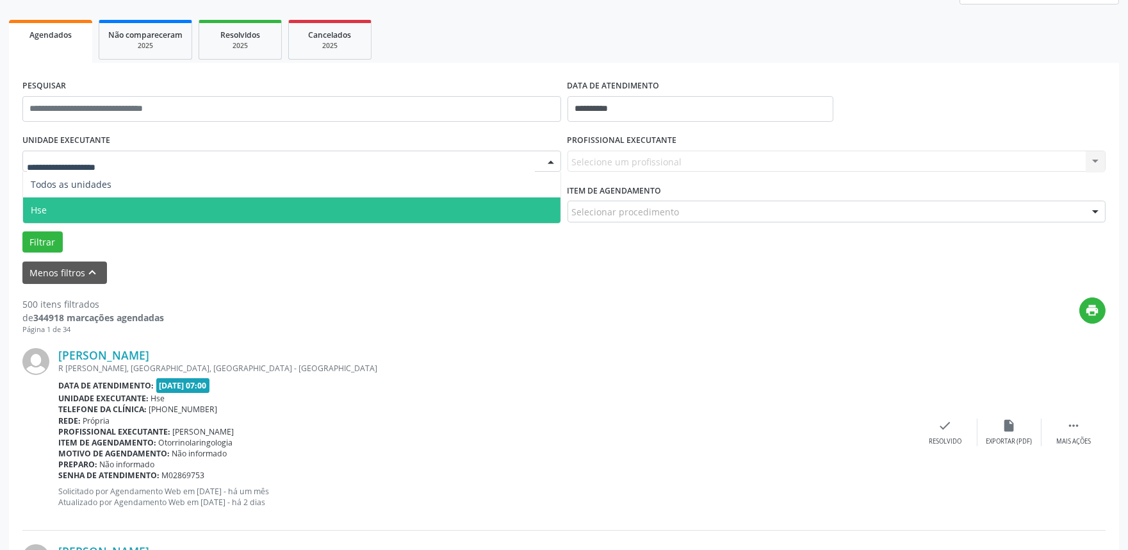
click at [104, 199] on span "Hse" at bounding box center [292, 210] width 538 height 26
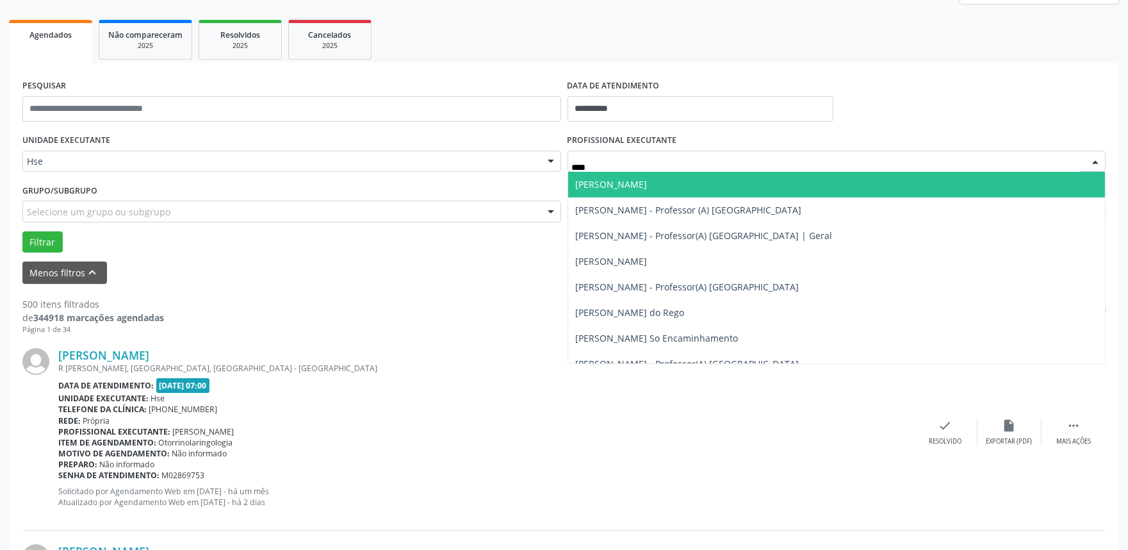
type input "*****"
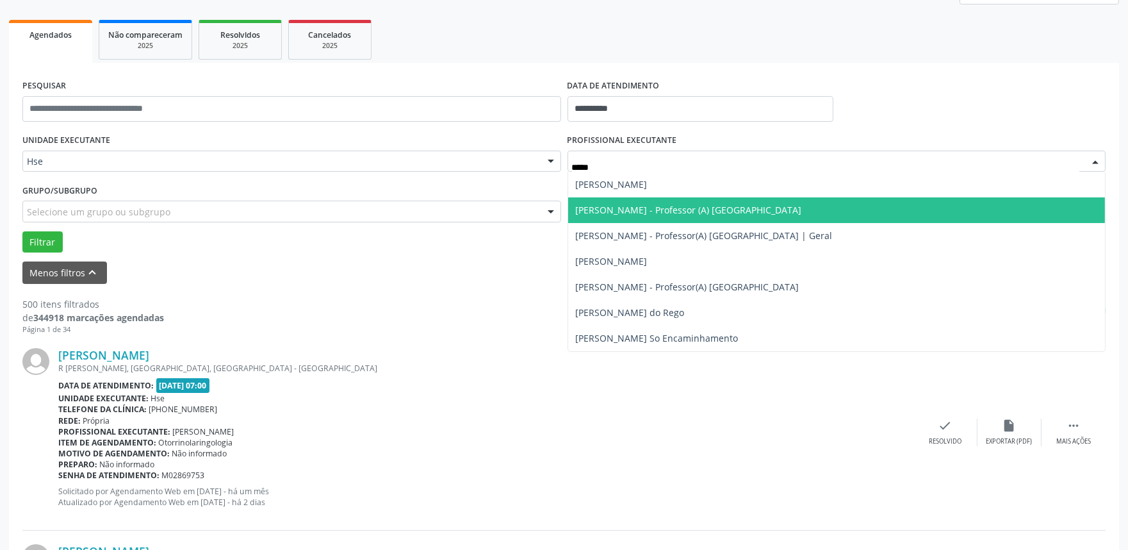
click at [620, 206] on span "[PERSON_NAME] - Professor (A) [GEOGRAPHIC_DATA]" at bounding box center [689, 210] width 226 height 12
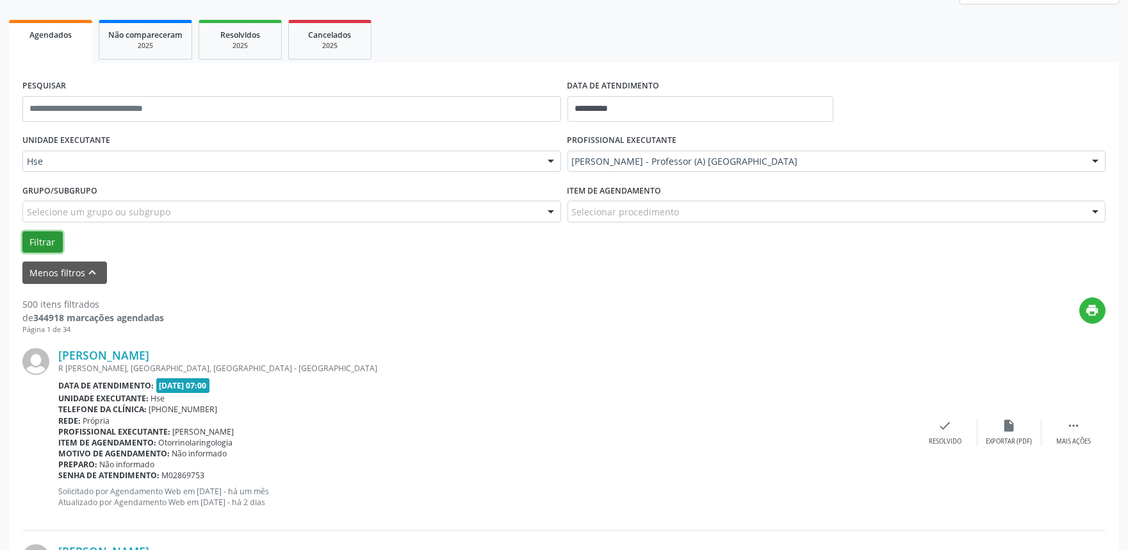
drag, startPoint x: 45, startPoint y: 234, endPoint x: 56, endPoint y: 242, distance: 13.2
click at [45, 235] on button "Filtrar" at bounding box center [42, 242] width 40 height 22
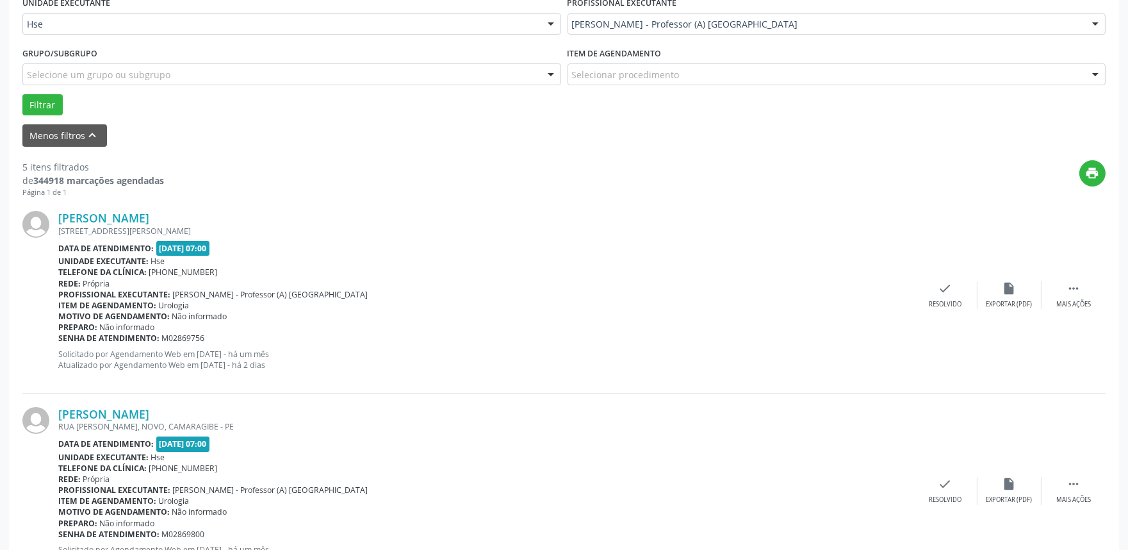
scroll to position [315, 0]
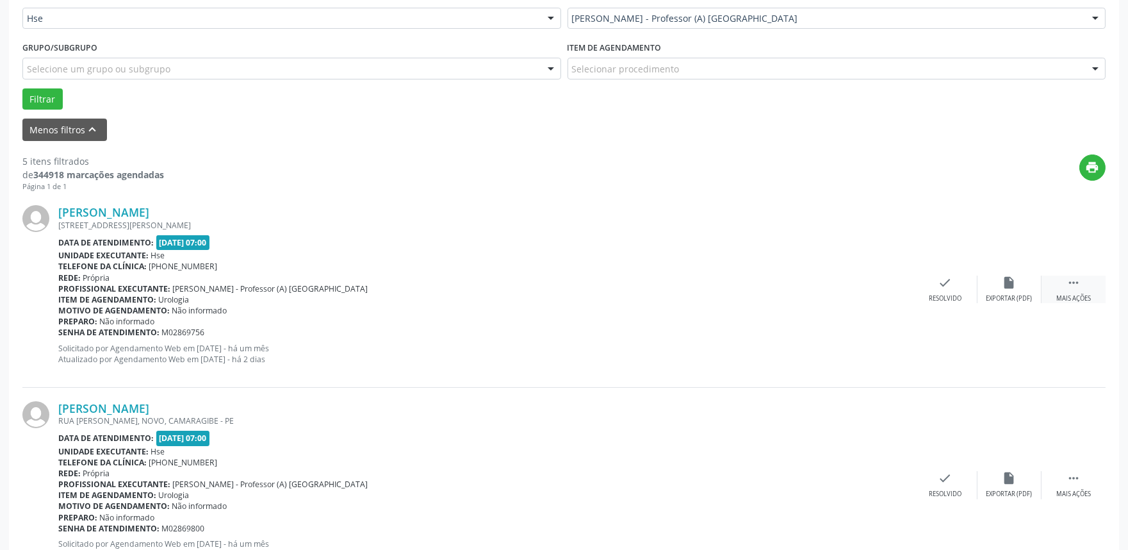
click at [1078, 285] on icon "" at bounding box center [1074, 283] width 14 height 14
click at [1017, 300] on div "Não compareceu" at bounding box center [1009, 298] width 54 height 9
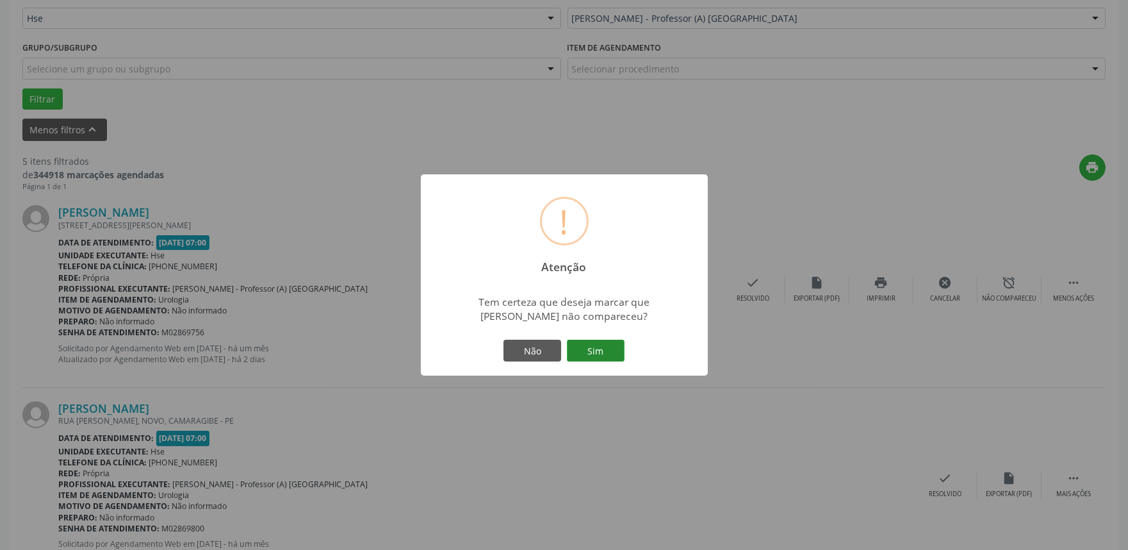
click at [599, 353] on button "Sim" at bounding box center [596, 351] width 58 height 22
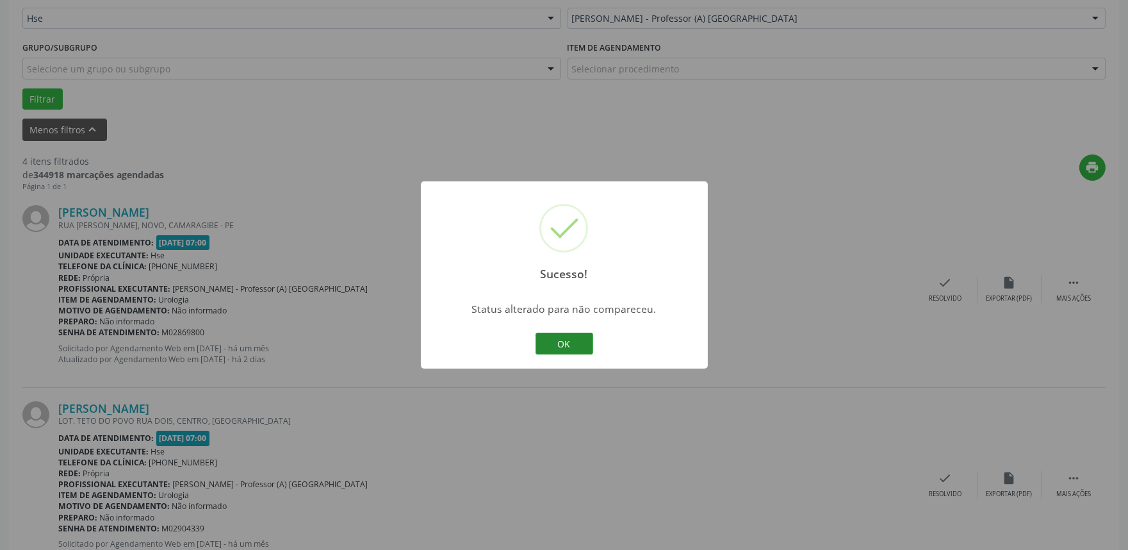
click at [587, 343] on button "OK" at bounding box center [565, 344] width 58 height 22
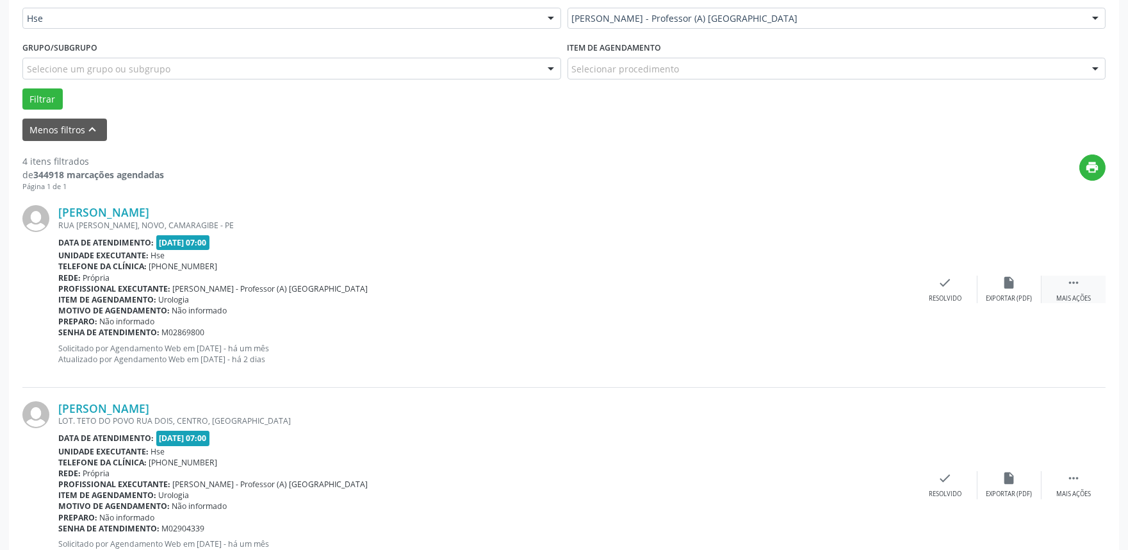
click at [1091, 295] on div "Mais ações" at bounding box center [1074, 298] width 35 height 9
click at [1027, 285] on div "alarm_off Não compareceu" at bounding box center [1010, 290] width 64 height 28
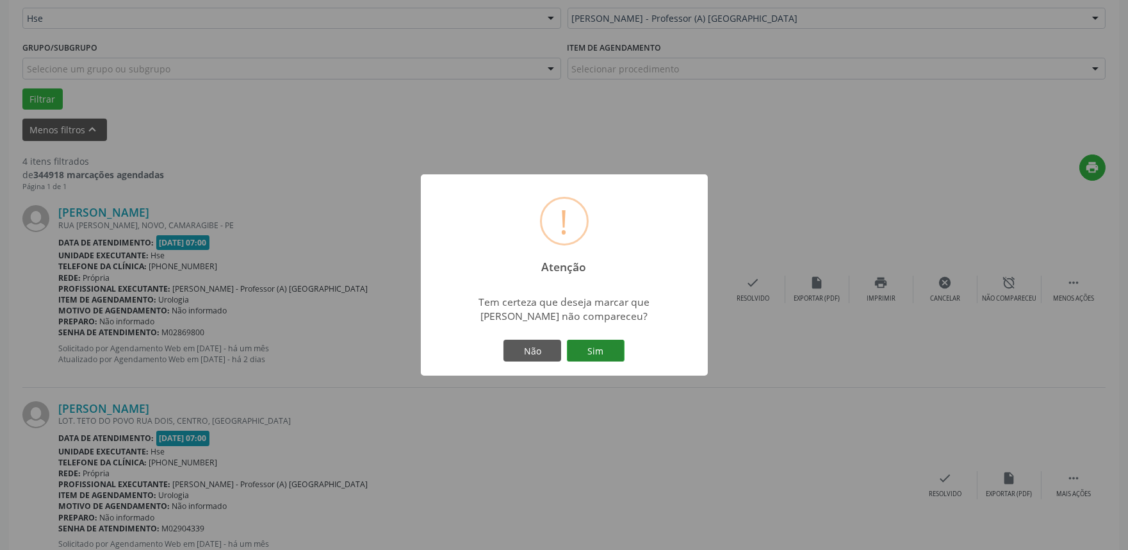
click at [596, 342] on button "Sim" at bounding box center [596, 351] width 58 height 22
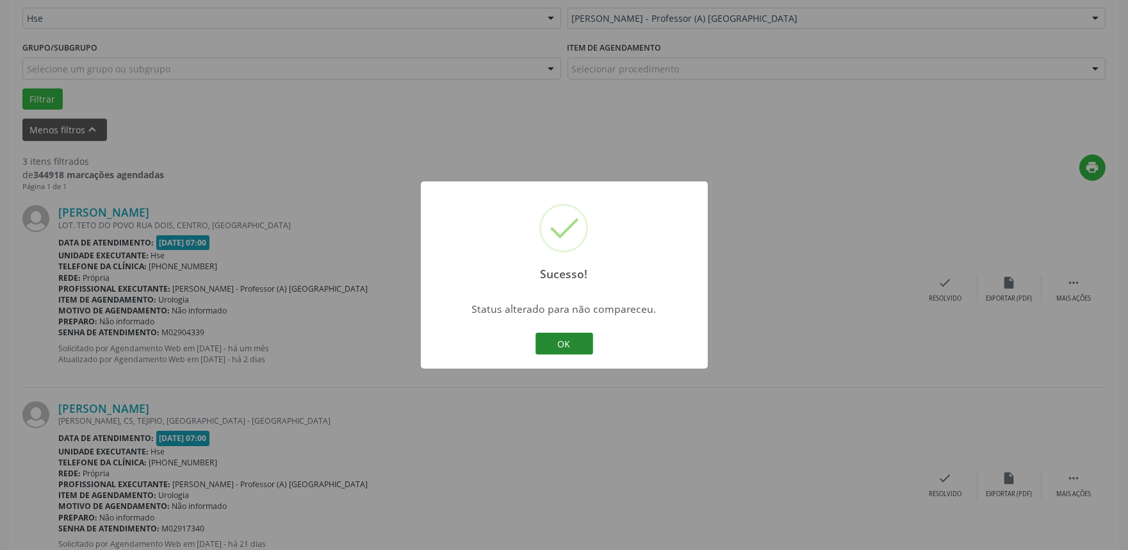
click at [564, 344] on button "OK" at bounding box center [565, 344] width 58 height 22
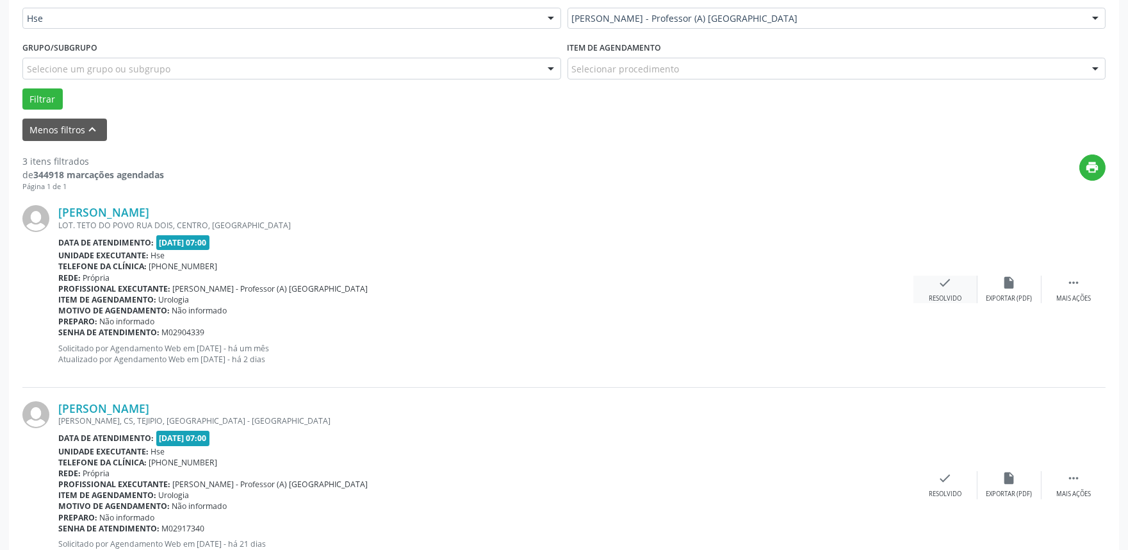
click at [934, 294] on div "Resolvido" at bounding box center [945, 298] width 33 height 9
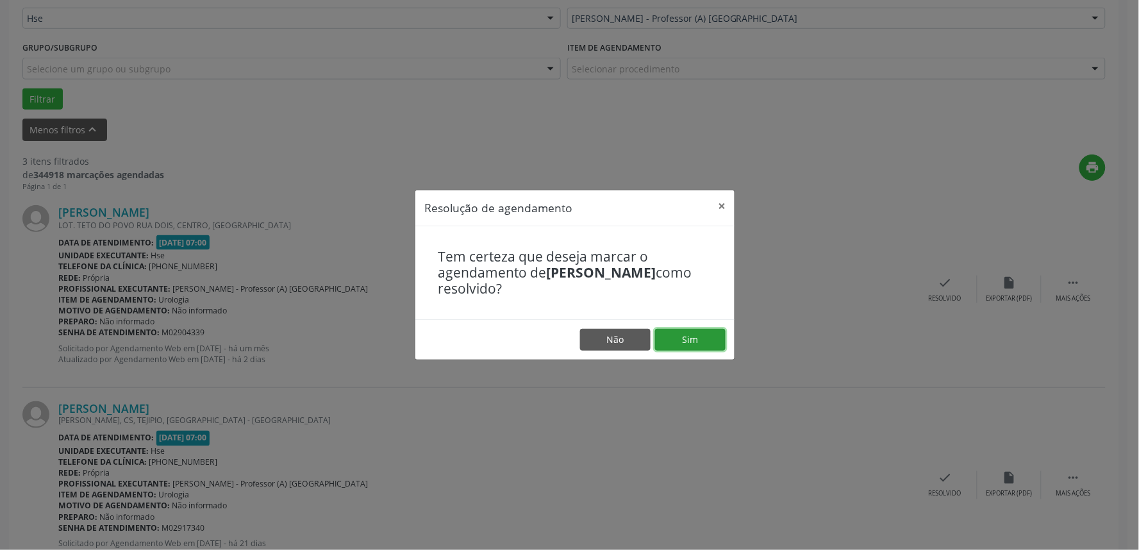
click at [697, 342] on button "Sim" at bounding box center [690, 340] width 70 height 22
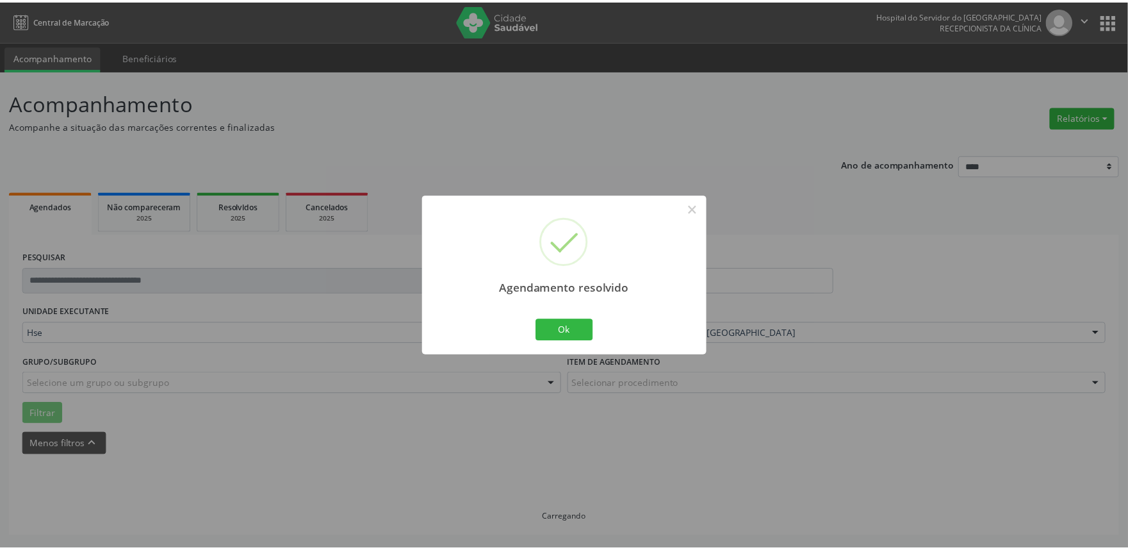
scroll to position [0, 0]
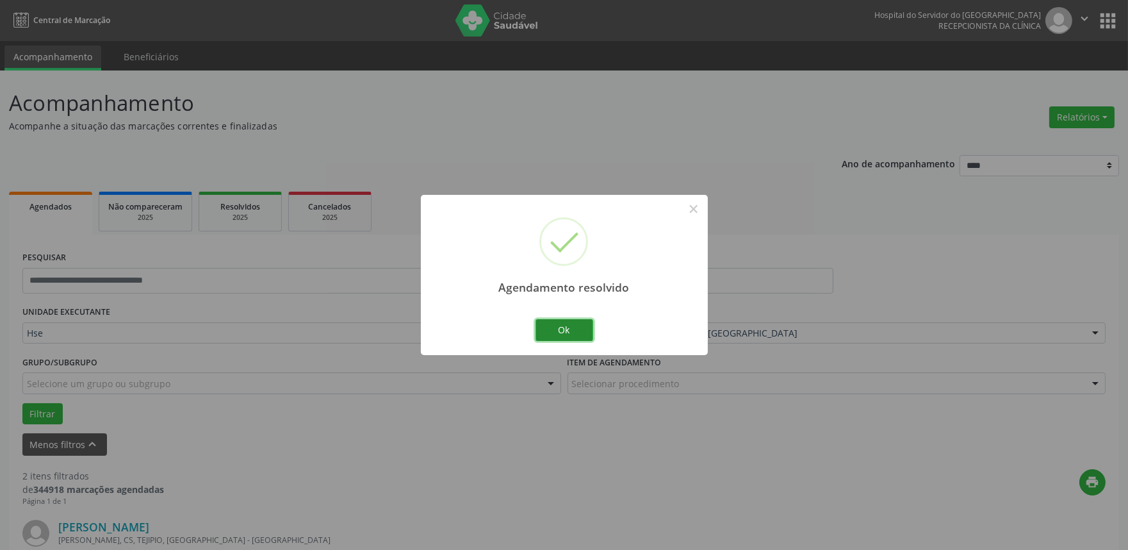
click at [546, 328] on button "Ok" at bounding box center [565, 330] width 58 height 22
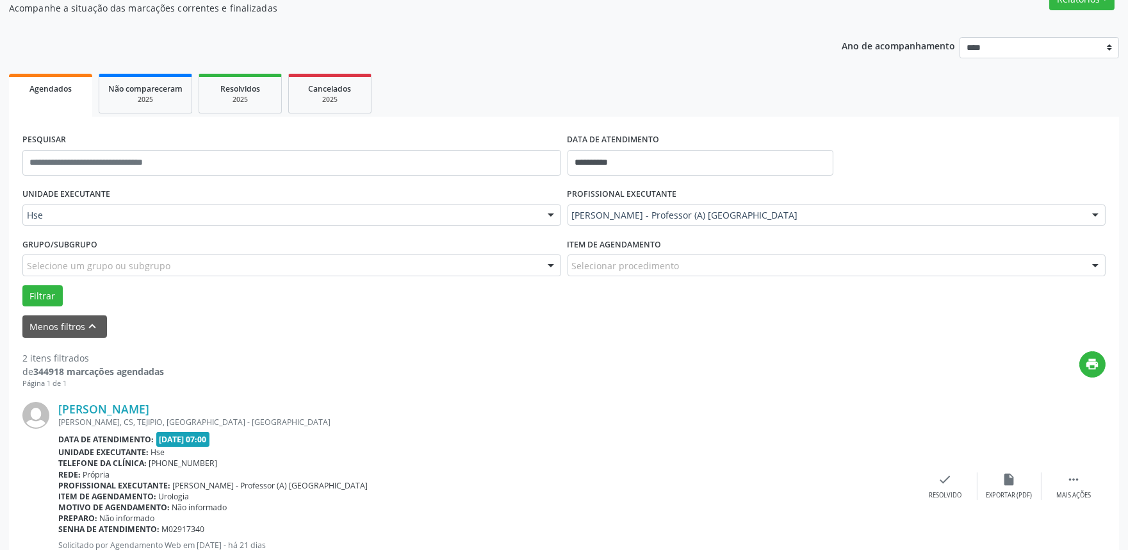
scroll to position [213, 0]
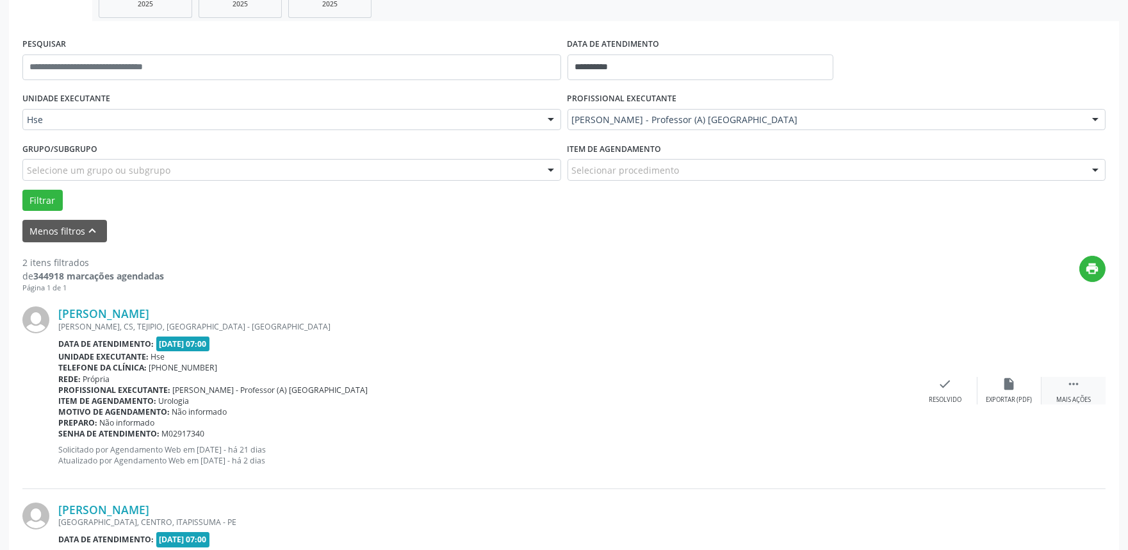
click at [1079, 388] on icon "" at bounding box center [1074, 384] width 14 height 14
click at [1004, 391] on div "alarm_off Não compareceu" at bounding box center [1010, 391] width 64 height 28
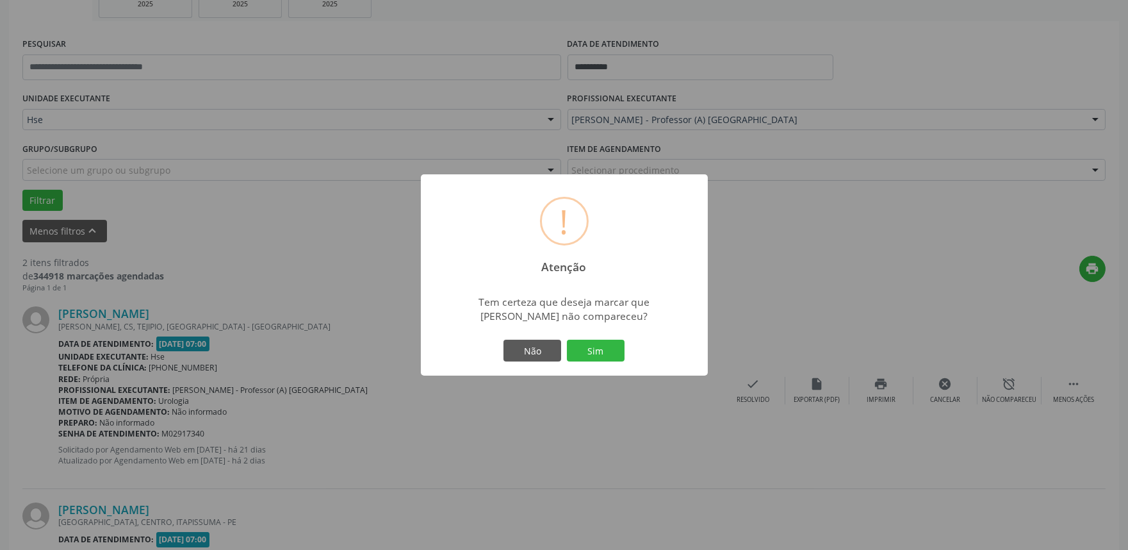
click at [602, 343] on button "Sim" at bounding box center [596, 351] width 58 height 22
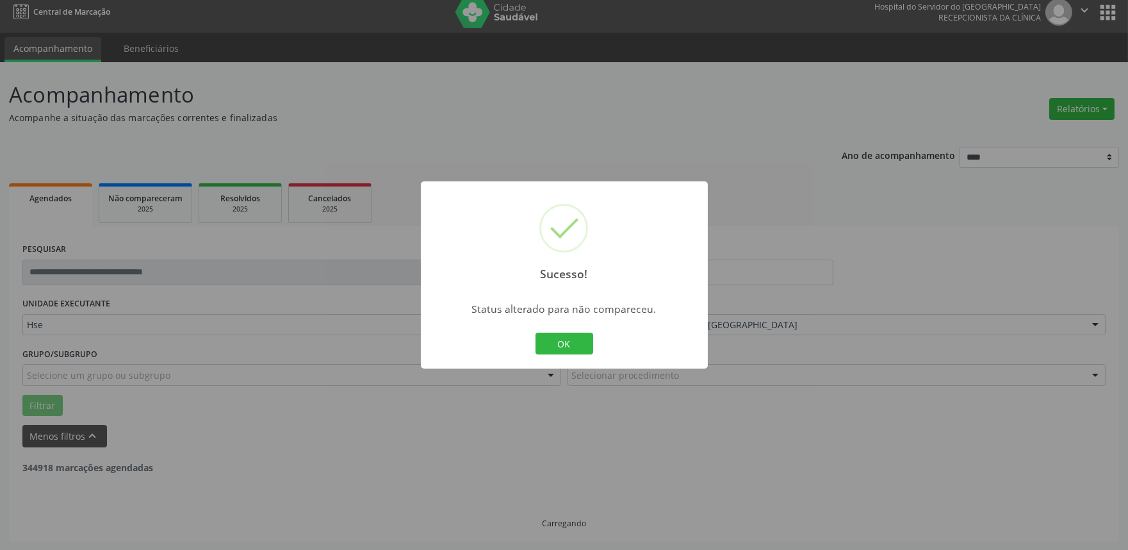
scroll to position [173, 0]
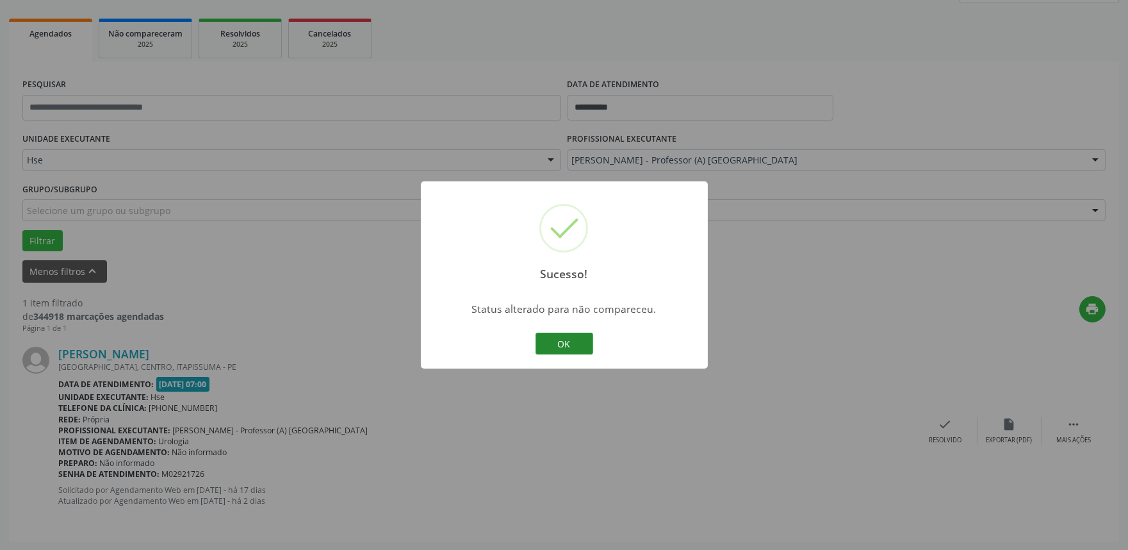
click at [587, 343] on button "OK" at bounding box center [565, 344] width 58 height 22
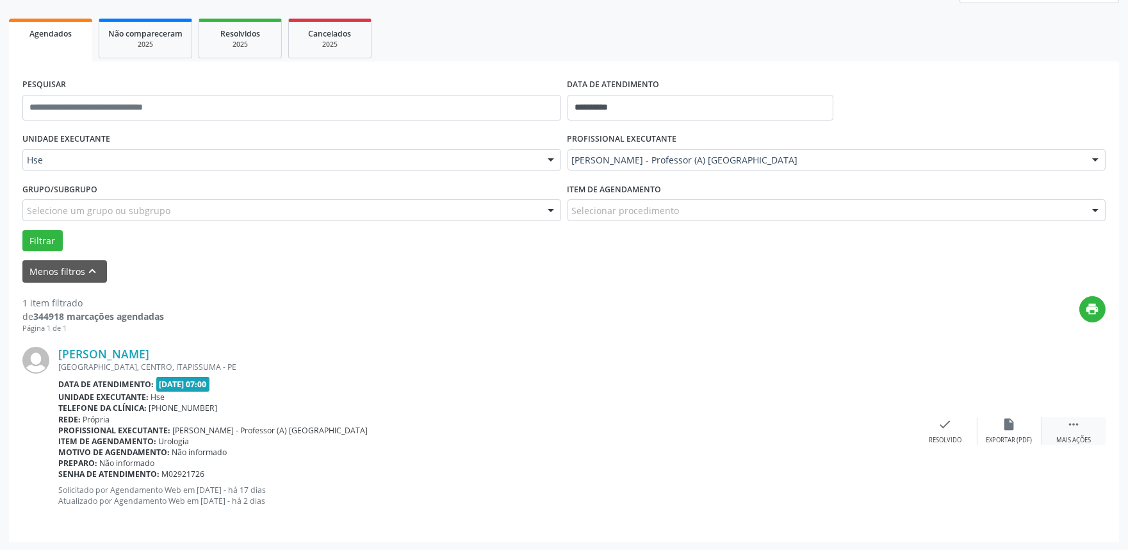
click at [1062, 427] on div " Mais ações" at bounding box center [1074, 431] width 64 height 28
click at [1011, 427] on icon "alarm_off" at bounding box center [1010, 424] width 14 height 14
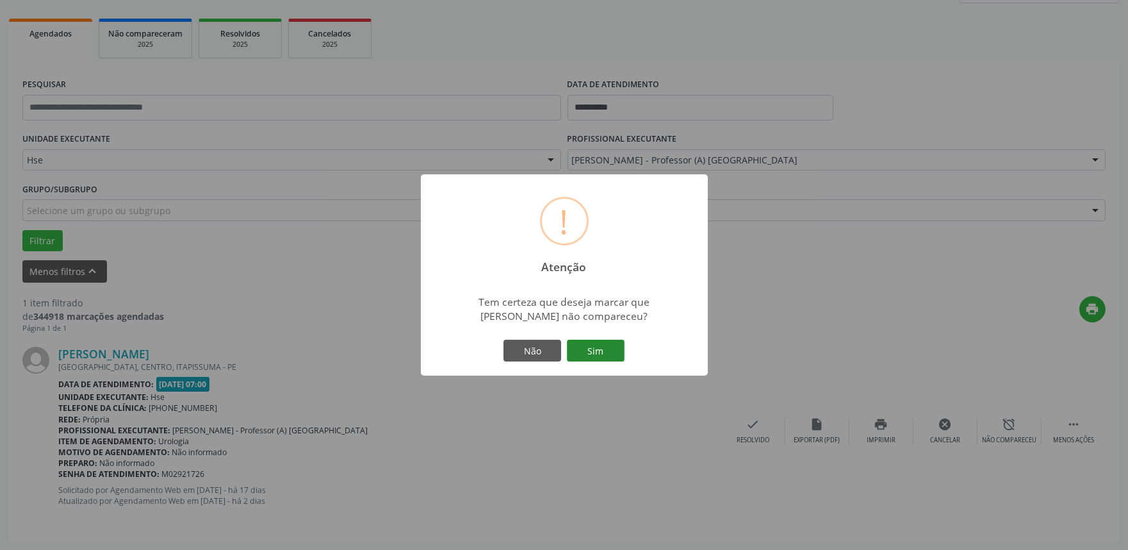
click at [609, 349] on button "Sim" at bounding box center [596, 351] width 58 height 22
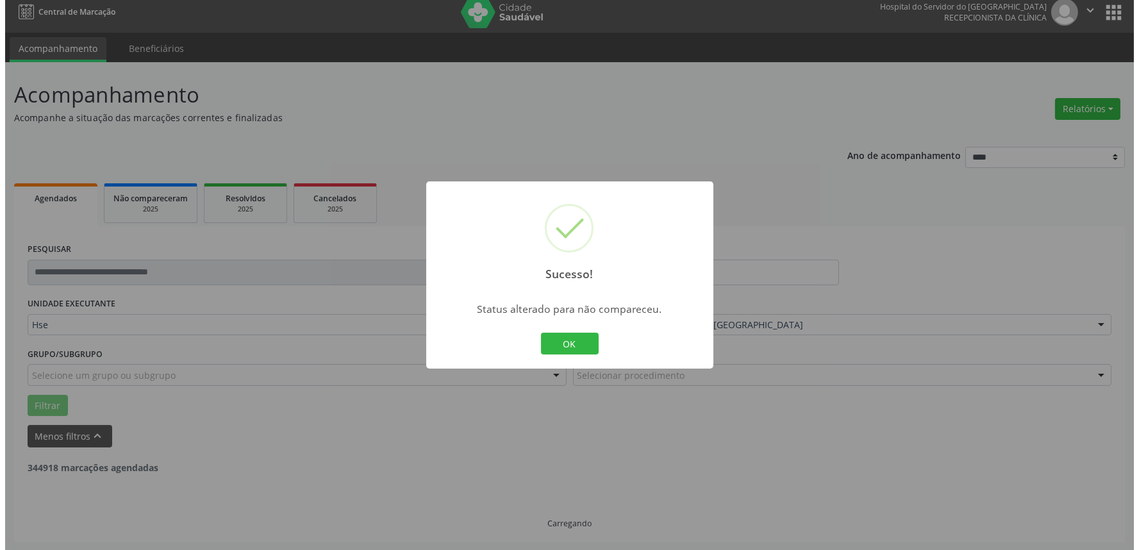
scroll to position [0, 0]
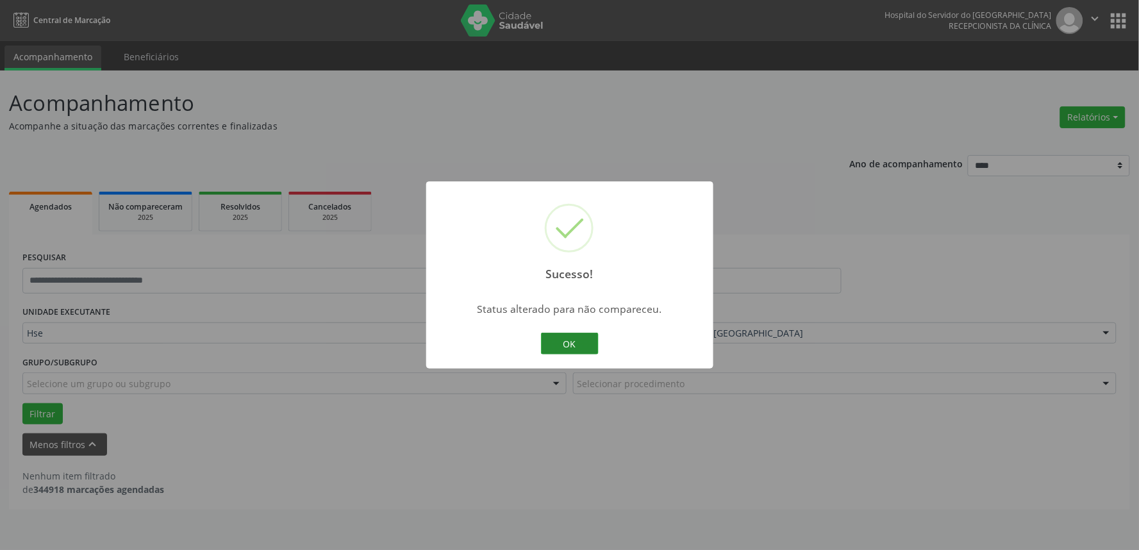
click at [552, 342] on button "OK" at bounding box center [570, 344] width 58 height 22
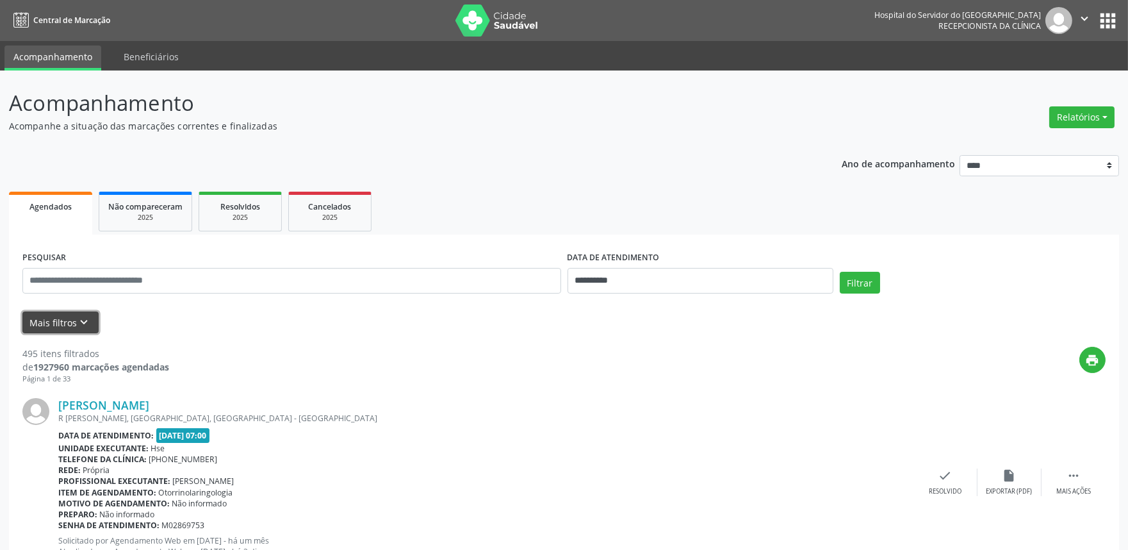
click at [65, 324] on button "Mais filtros keyboard_arrow_down" at bounding box center [60, 322] width 76 height 22
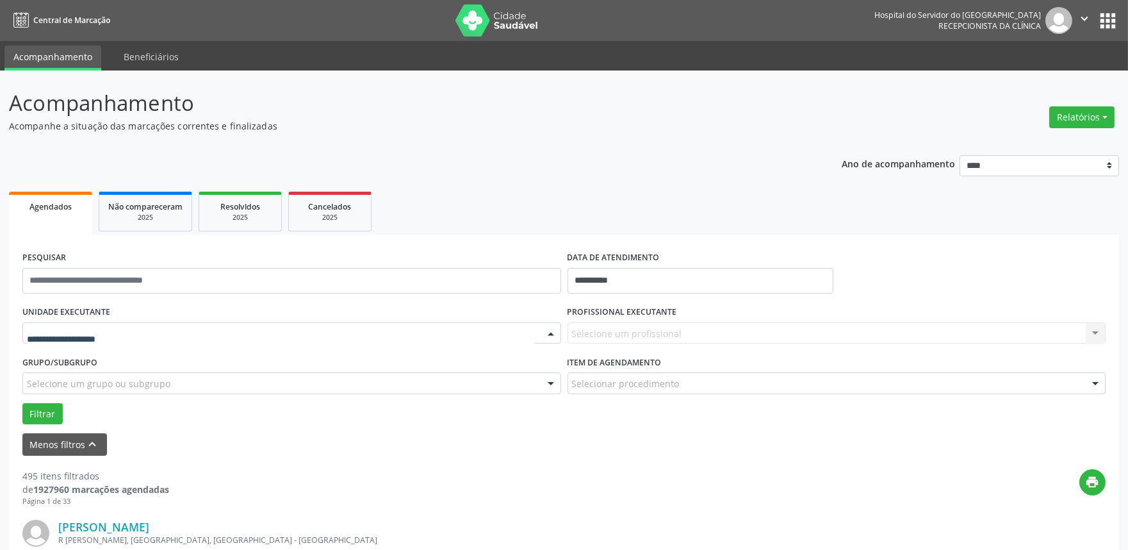
click at [183, 335] on div at bounding box center [291, 333] width 539 height 22
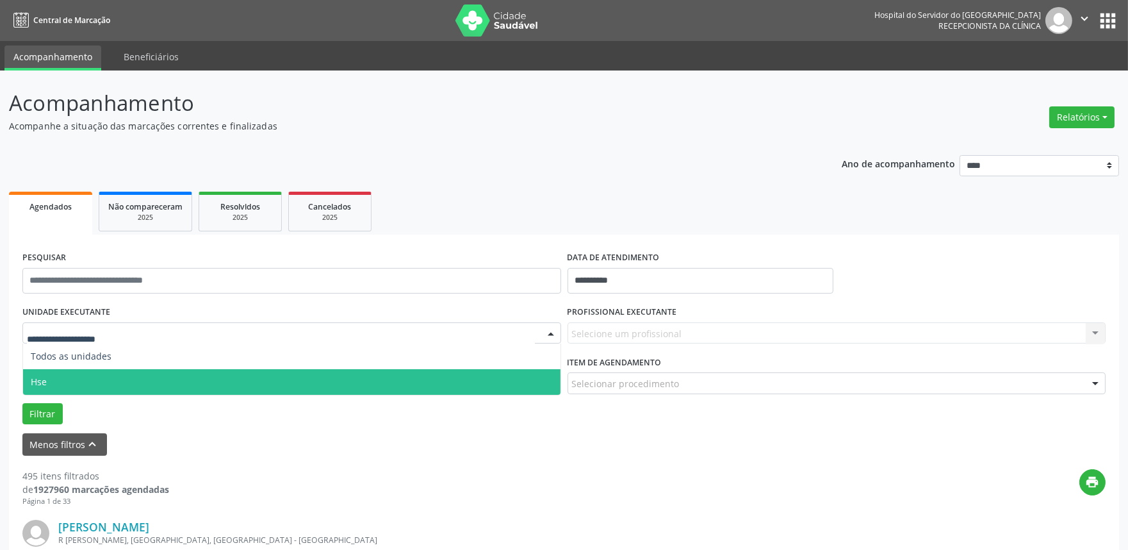
click at [165, 370] on span "Hse" at bounding box center [292, 382] width 538 height 26
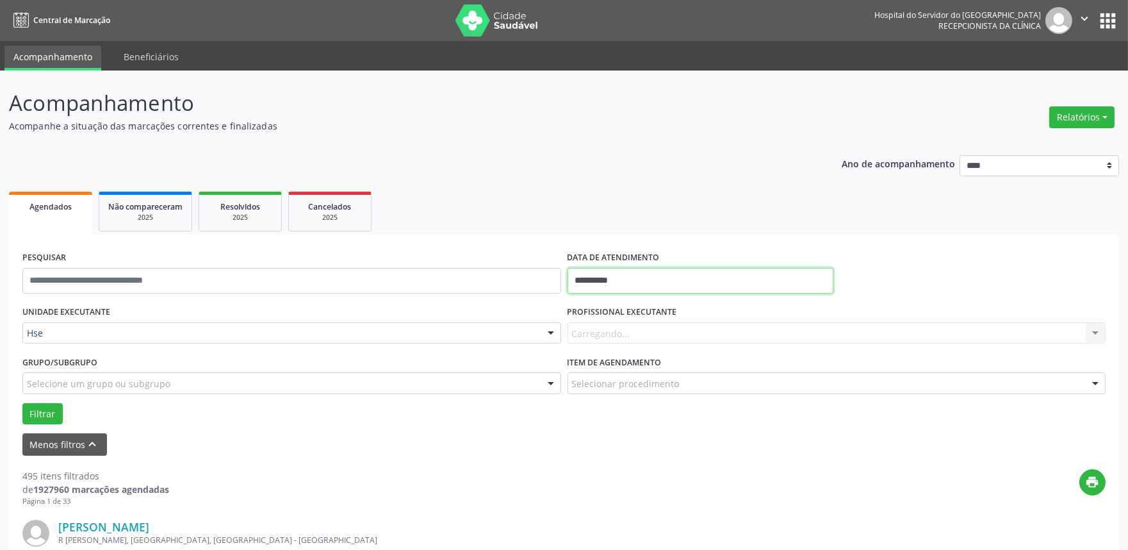
click at [613, 272] on input "**********" at bounding box center [701, 281] width 266 height 26
click at [667, 413] on span "24" at bounding box center [666, 423] width 25 height 25
type input "**********"
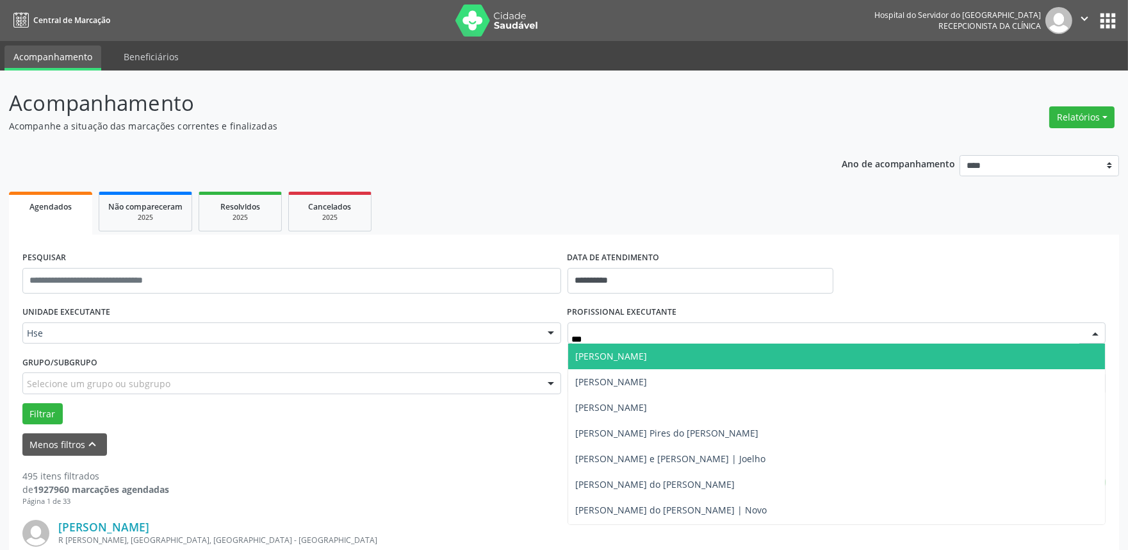
type input "****"
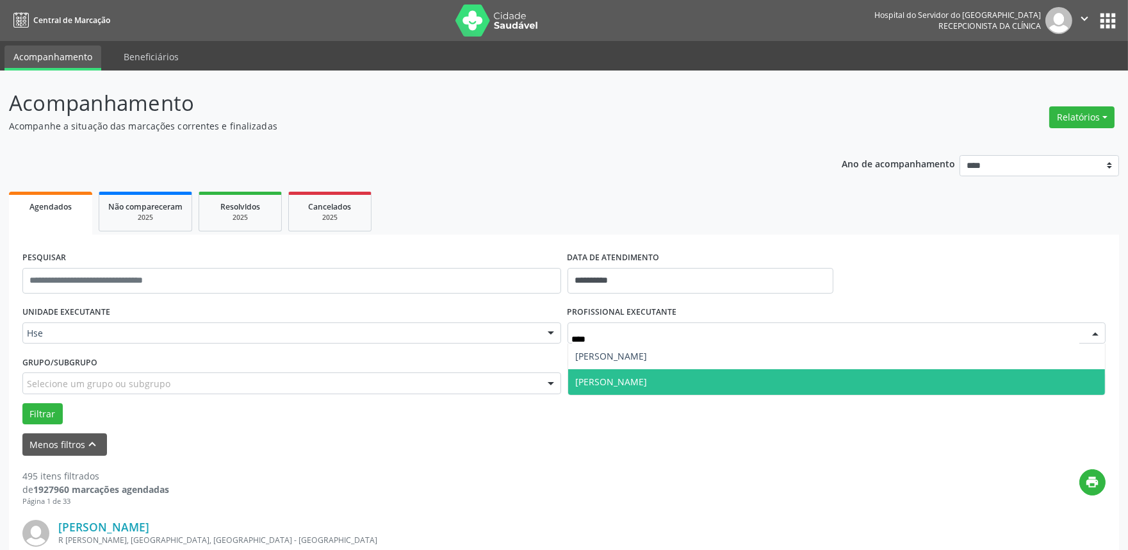
click at [642, 370] on span "[PERSON_NAME]" at bounding box center [837, 382] width 538 height 26
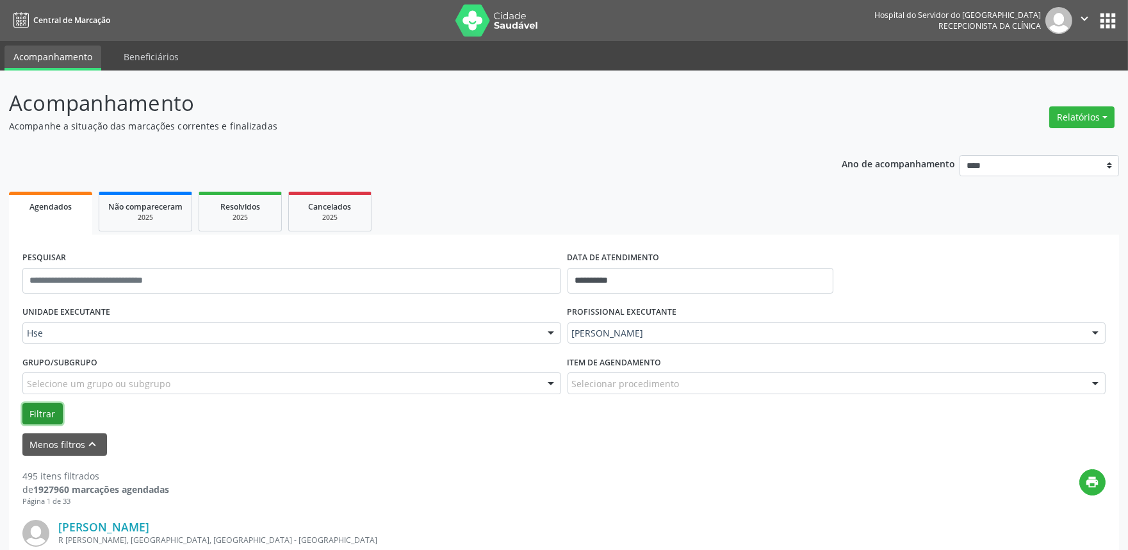
click at [45, 415] on button "Filtrar" at bounding box center [42, 414] width 40 height 22
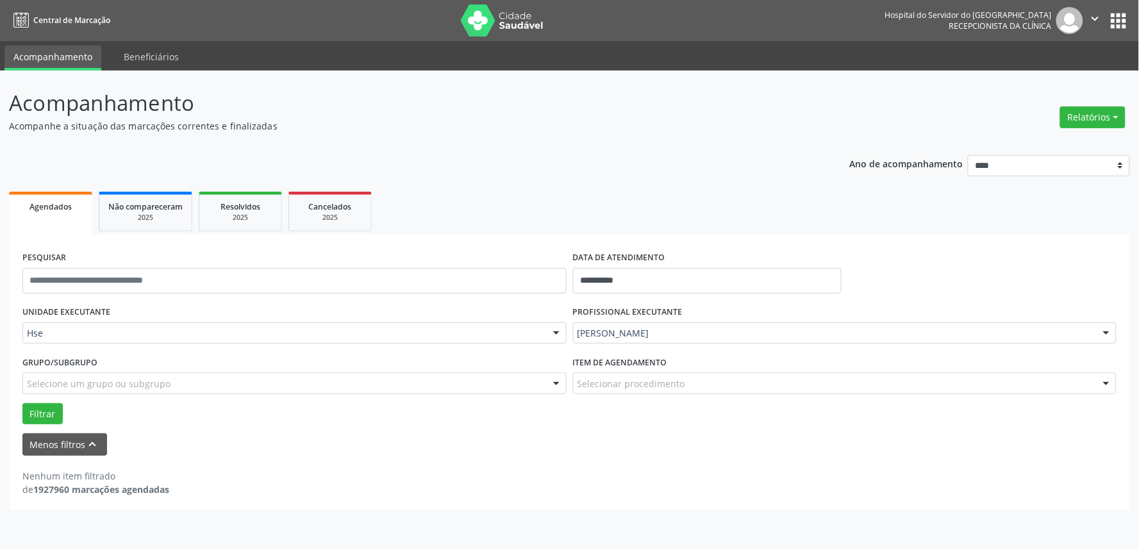
click at [1100, 128] on div "Relatórios Agendamentos Procedimentos realizados" at bounding box center [1092, 117] width 74 height 31
click at [1100, 119] on button "Relatórios" at bounding box center [1092, 117] width 65 height 22
click at [1051, 146] on link "Agendamentos" at bounding box center [1056, 144] width 138 height 18
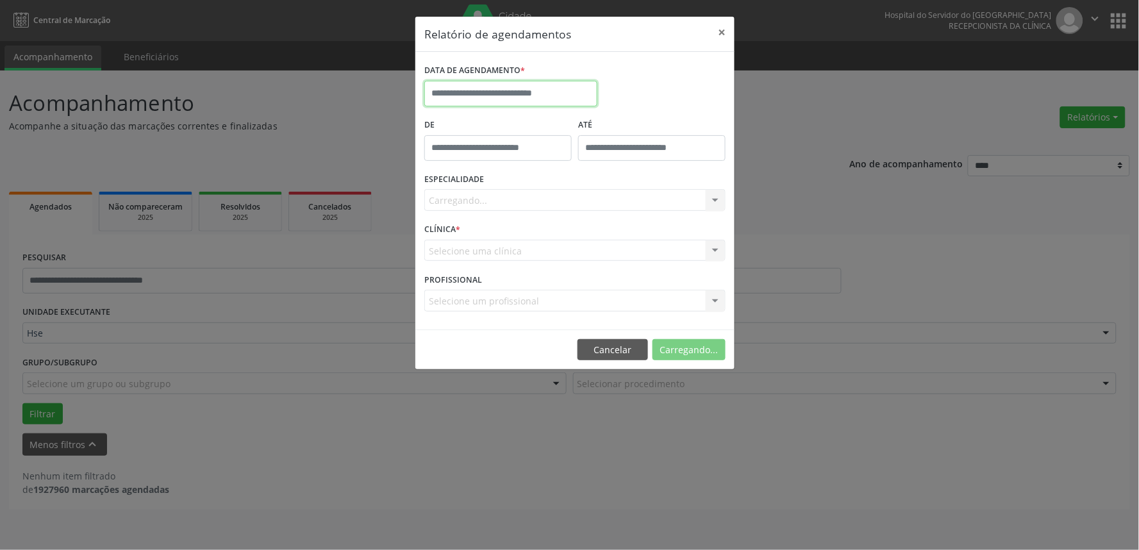
click at [532, 101] on input "text" at bounding box center [510, 94] width 173 height 26
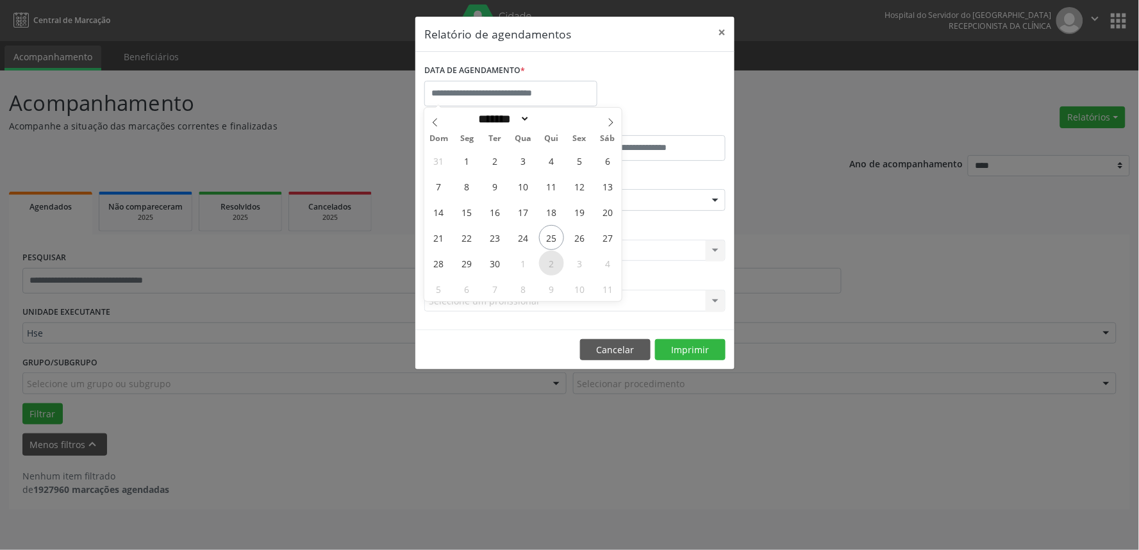
click at [554, 266] on span "2" at bounding box center [551, 263] width 25 height 25
type input "**********"
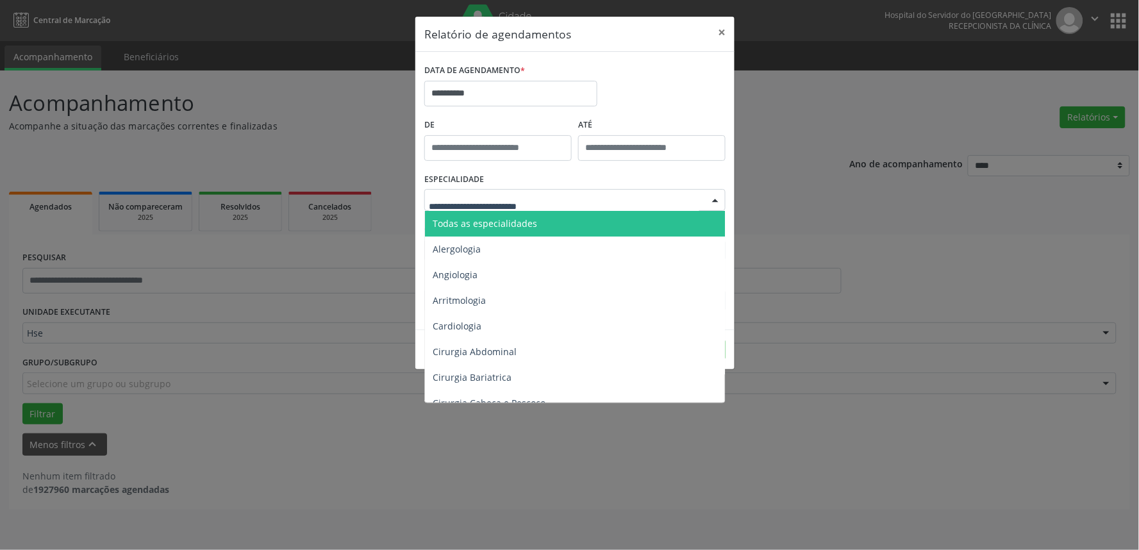
click at [539, 221] on span "Todas as especialidades" at bounding box center [576, 224] width 302 height 26
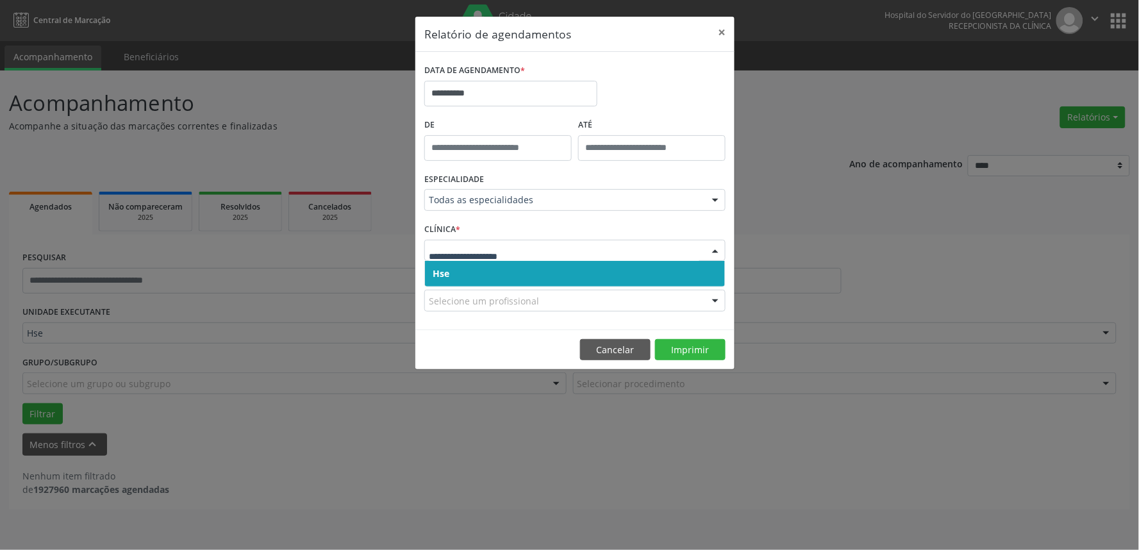
click at [565, 271] on span "Hse" at bounding box center [575, 274] width 300 height 26
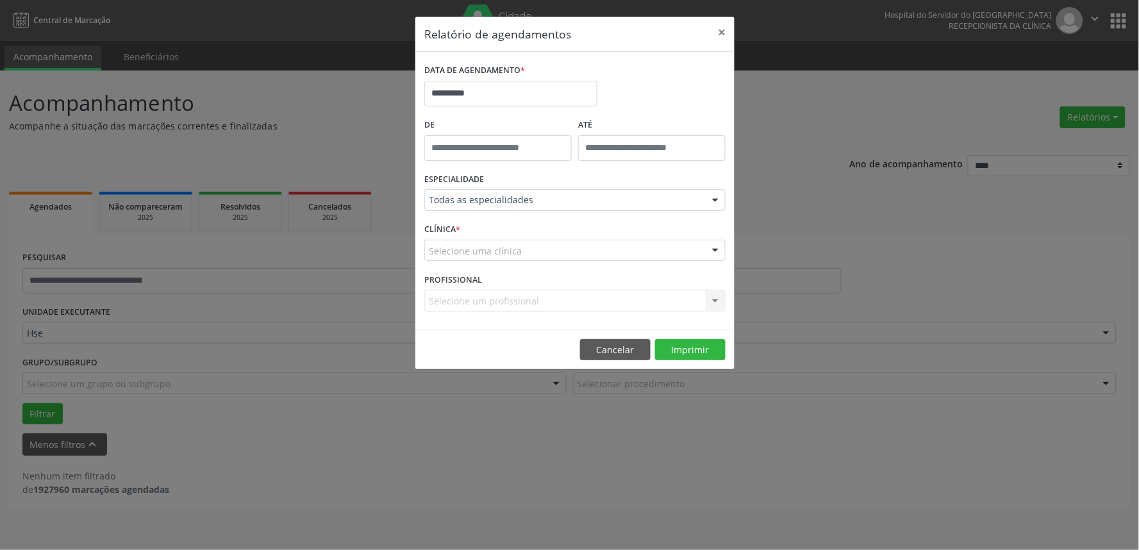
click at [568, 258] on div "Selecione uma clínica" at bounding box center [574, 251] width 301 height 22
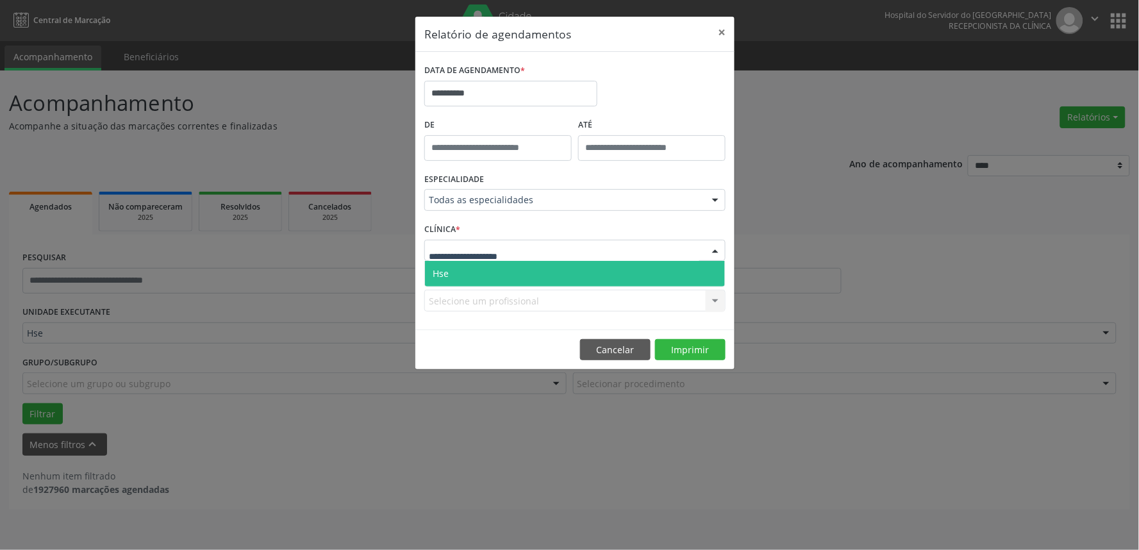
click at [567, 270] on span "Hse" at bounding box center [575, 274] width 300 height 26
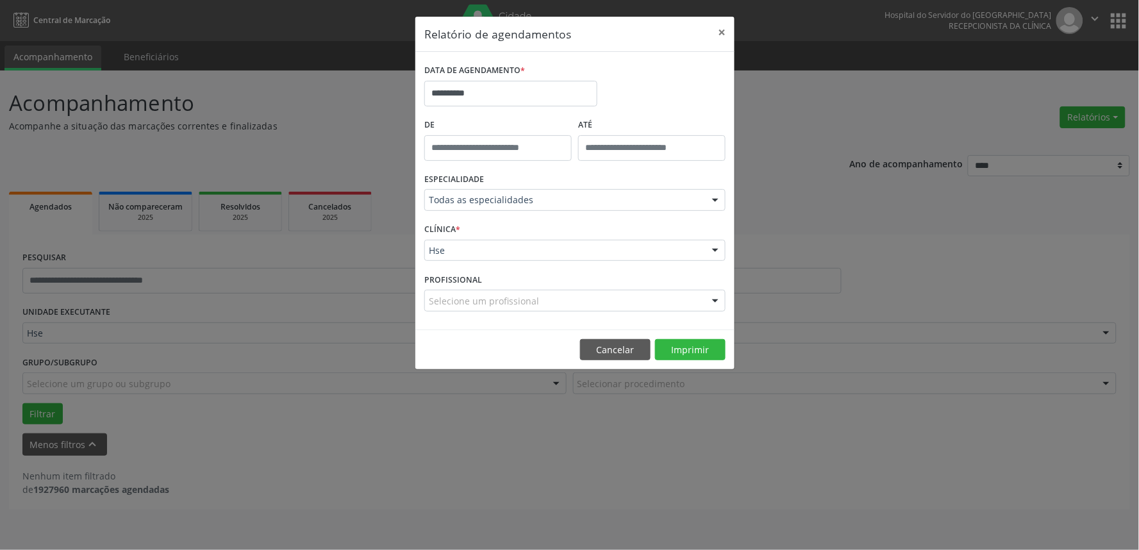
click at [598, 301] on div "Selecione um profissional" at bounding box center [574, 301] width 301 height 22
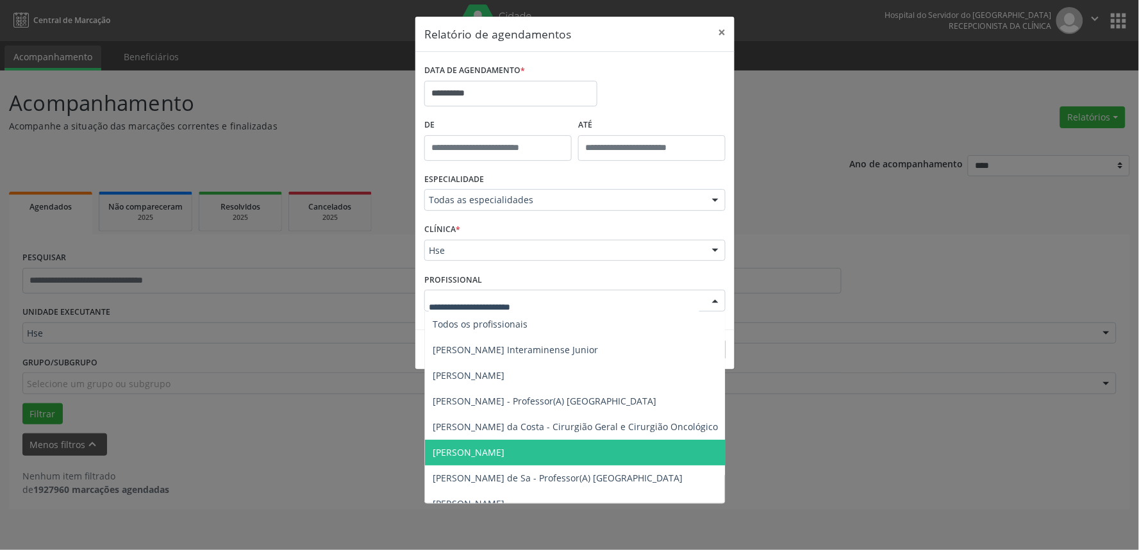
click at [558, 452] on span "[PERSON_NAME]" at bounding box center [640, 453] width 431 height 26
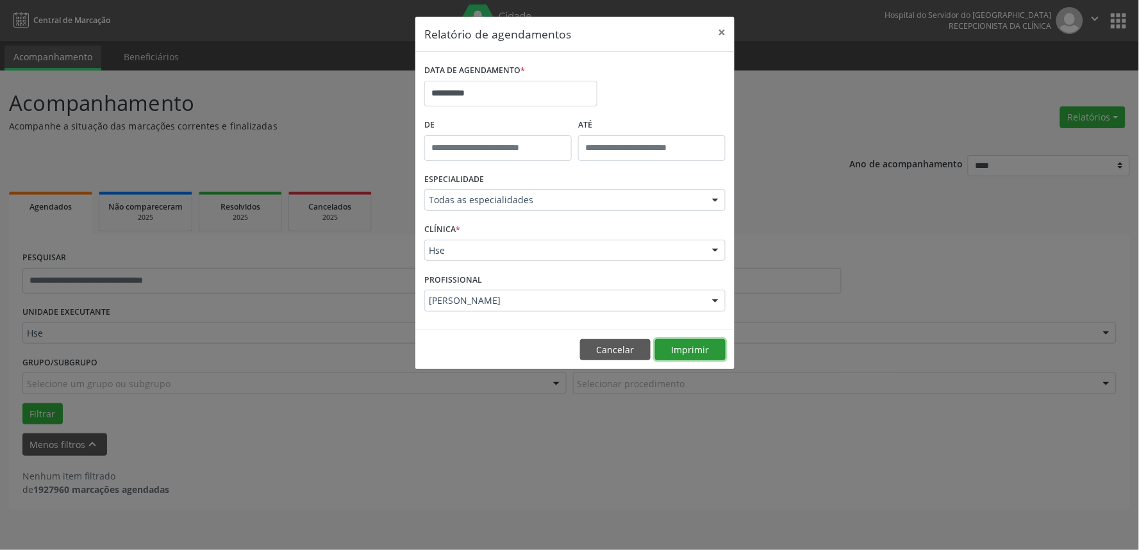
click at [686, 355] on button "Imprimir" at bounding box center [690, 350] width 70 height 22
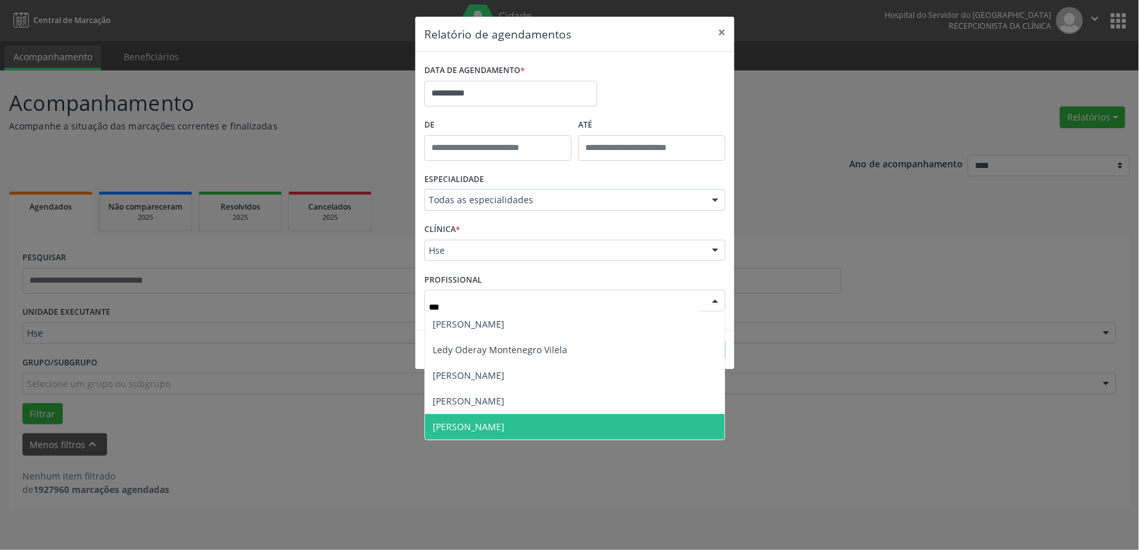
type input "****"
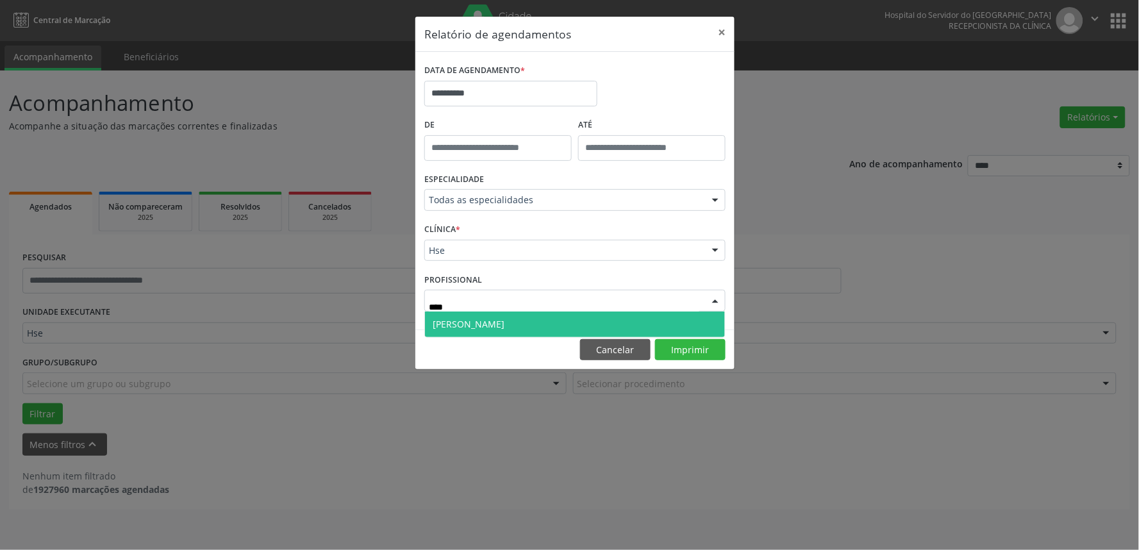
click at [556, 314] on span "[PERSON_NAME]" at bounding box center [575, 324] width 300 height 26
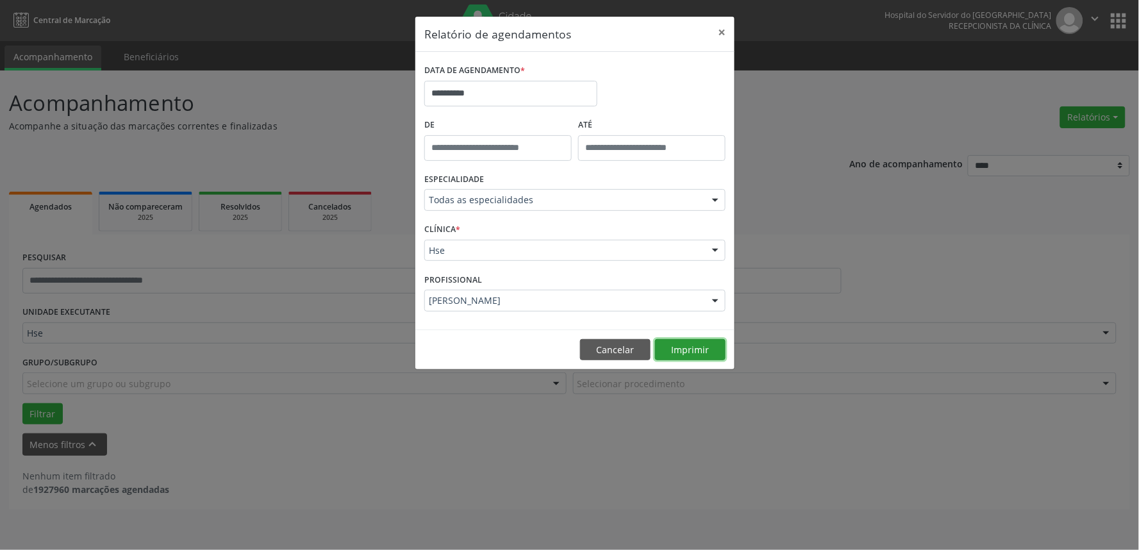
click at [699, 351] on button "Imprimir" at bounding box center [690, 350] width 70 height 22
